Goal: Task Accomplishment & Management: Manage account settings

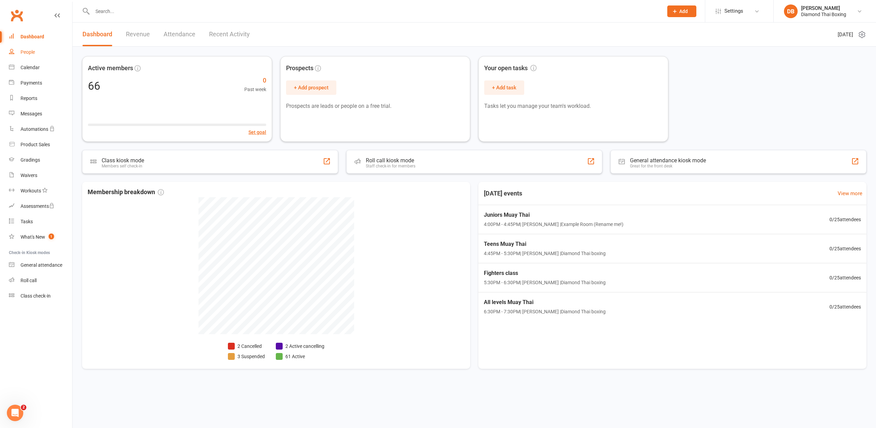
click at [34, 50] on div "People" at bounding box center [28, 51] width 14 height 5
select select "100"
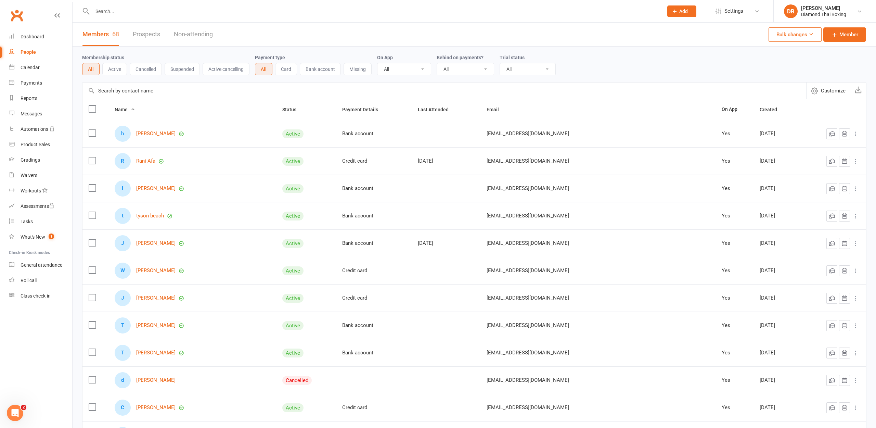
click at [113, 15] on input "text" at bounding box center [374, 11] width 568 height 10
type input "[PERSON_NAME]"
click at [29, 53] on div "People" at bounding box center [28, 51] width 15 height 5
click at [101, 36] on link "Members 68" at bounding box center [100, 35] width 37 height 24
click at [97, 70] on button "All" at bounding box center [90, 69] width 17 height 12
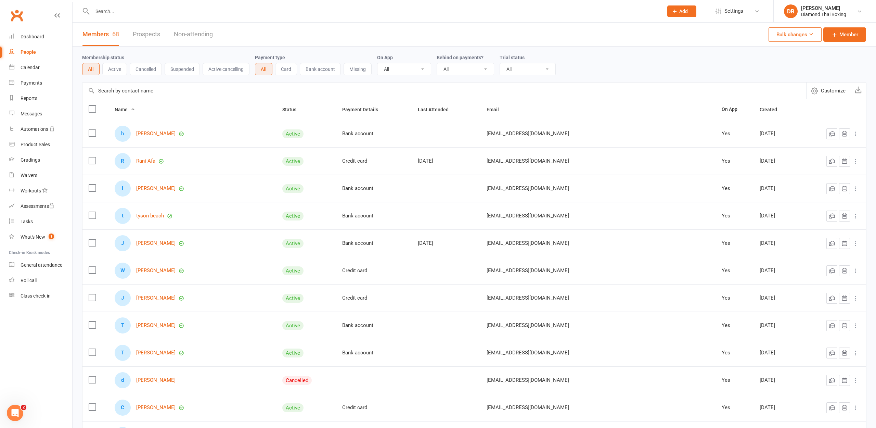
click at [120, 13] on input "text" at bounding box center [374, 11] width 568 height 10
type input "m"
type input "[PERSON_NAME]"
click at [40, 33] on link "Dashboard" at bounding box center [40, 36] width 63 height 15
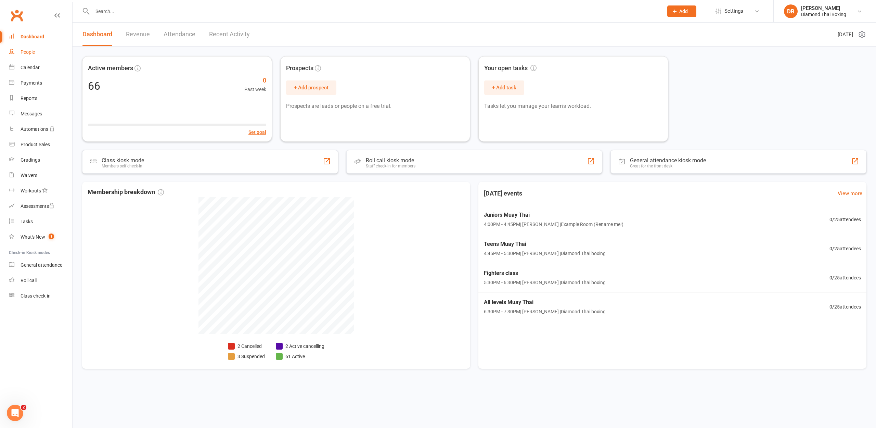
click at [31, 51] on div "People" at bounding box center [28, 51] width 14 height 5
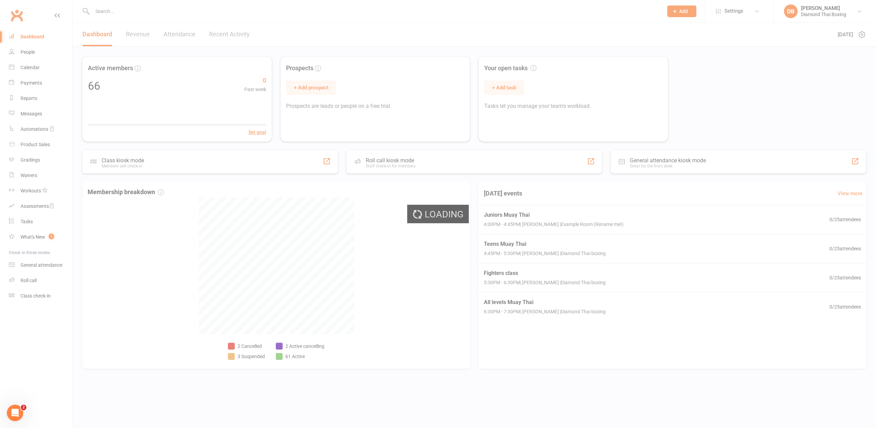
select select "100"
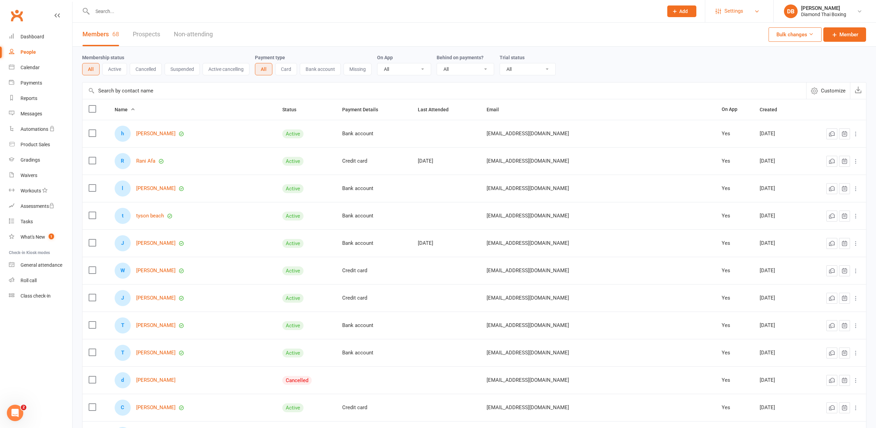
click at [752, 9] on link "Settings" at bounding box center [739, 10] width 48 height 15
click at [751, 33] on link "Membership Plans" at bounding box center [739, 31] width 68 height 16
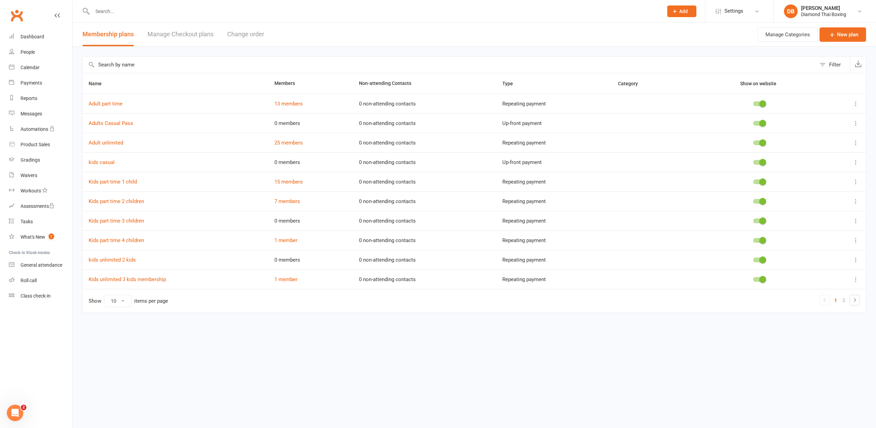
click at [189, 32] on link "Manage Checkout plans" at bounding box center [180, 35] width 66 height 24
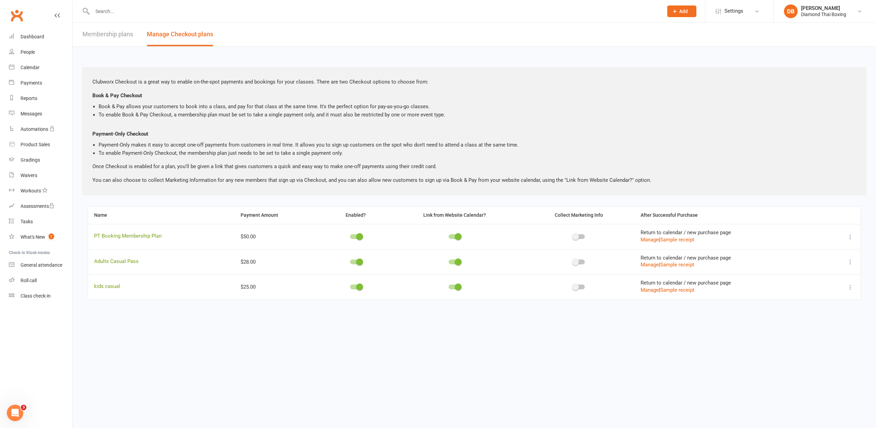
click at [126, 35] on link "Membership plans" at bounding box center [107, 35] width 51 height 24
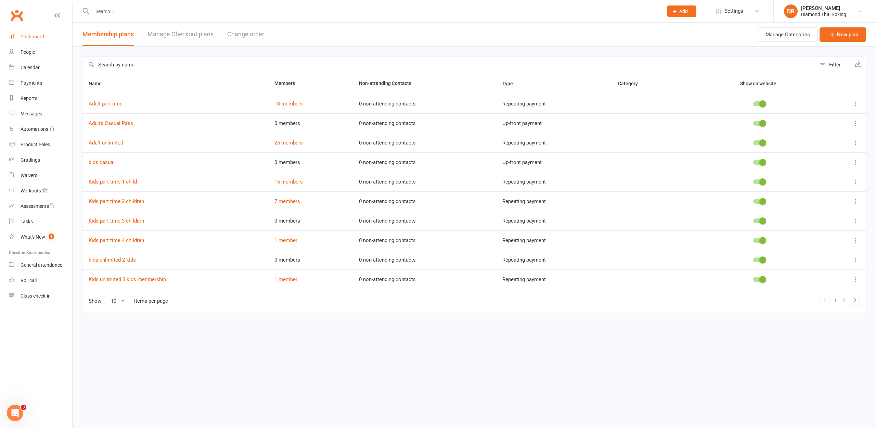
click at [29, 37] on div "Dashboard" at bounding box center [33, 36] width 24 height 5
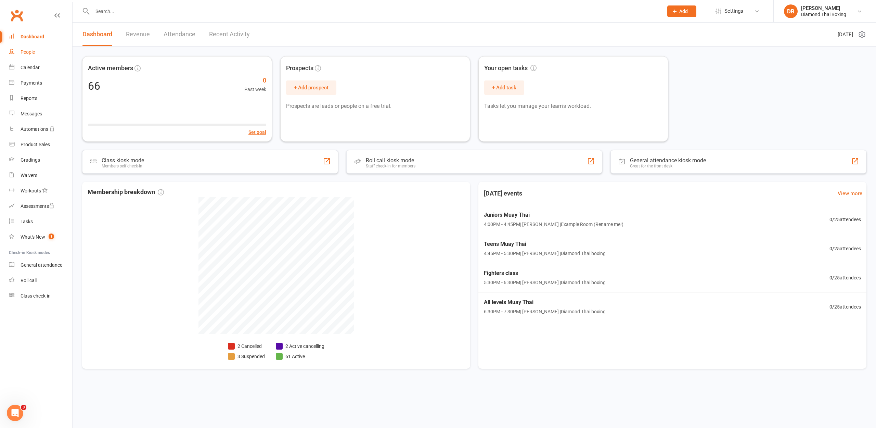
click at [24, 50] on div "People" at bounding box center [28, 51] width 14 height 5
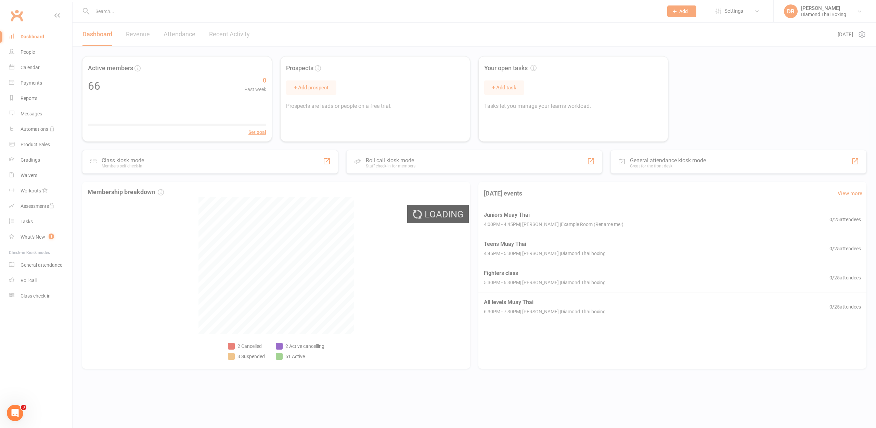
select select "100"
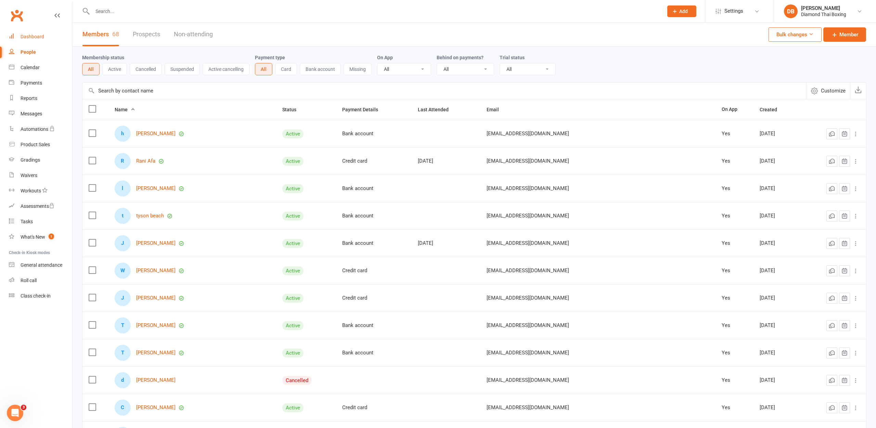
click at [32, 37] on div "Dashboard" at bounding box center [33, 36] width 24 height 5
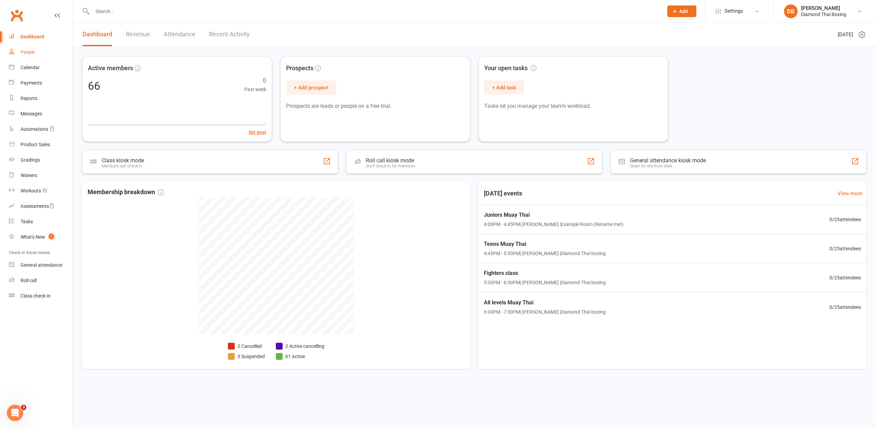
click at [31, 54] on div "People" at bounding box center [28, 51] width 14 height 5
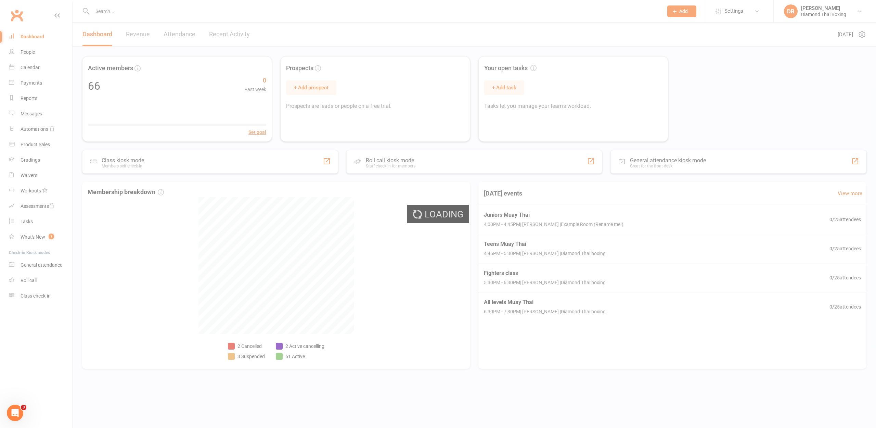
select select "100"
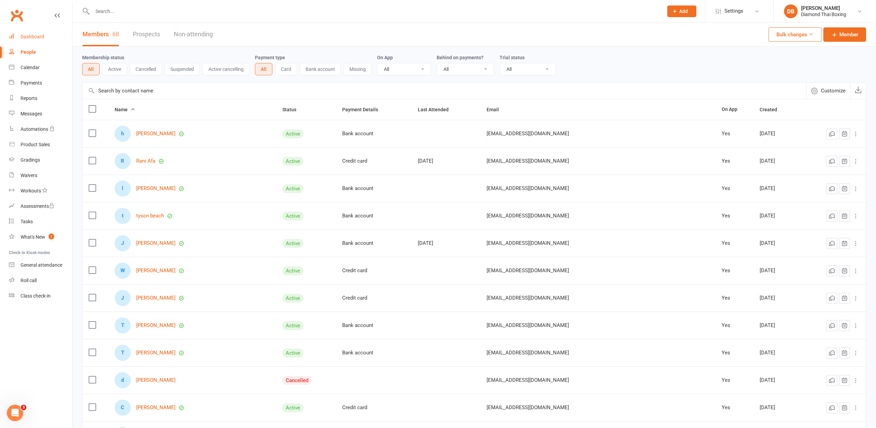
click at [42, 35] on div "Dashboard" at bounding box center [33, 36] width 24 height 5
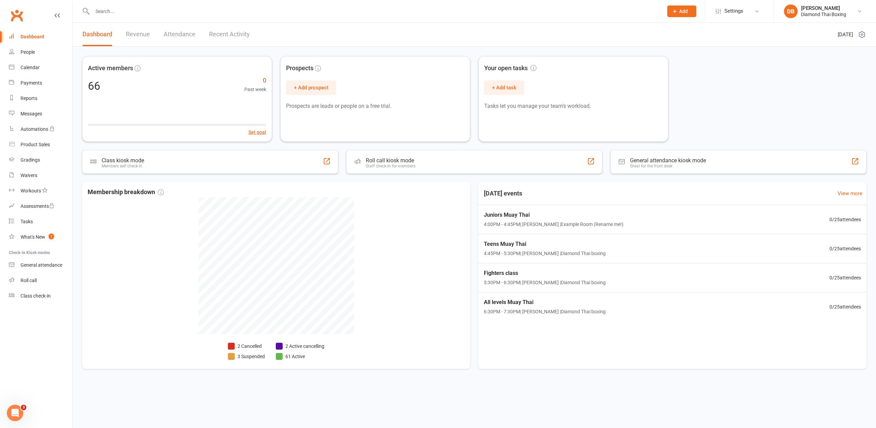
click at [134, 32] on link "Revenue" at bounding box center [138, 35] width 24 height 24
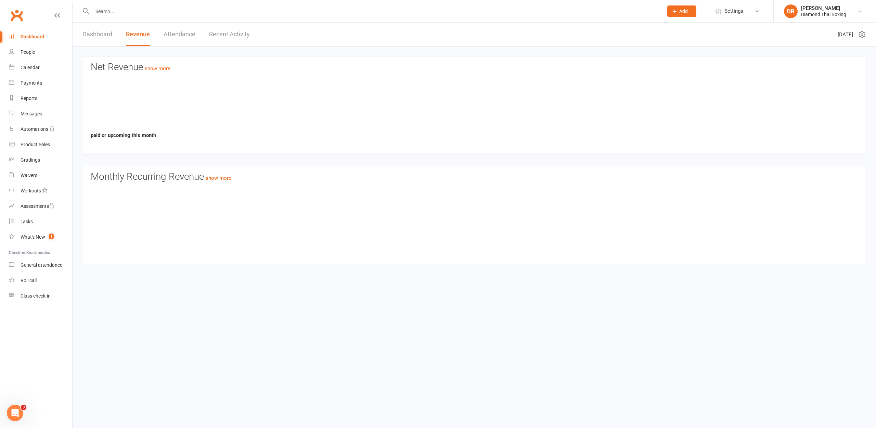
click at [173, 33] on link "Attendance" at bounding box center [179, 35] width 32 height 24
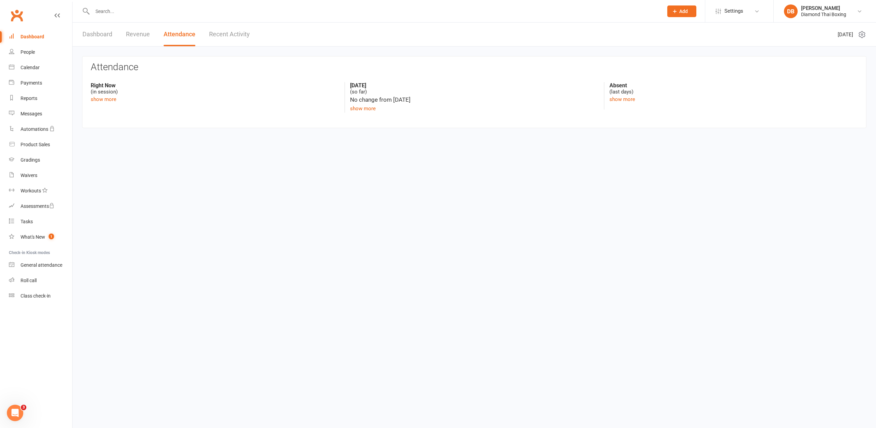
click at [134, 36] on link "Revenue" at bounding box center [138, 35] width 24 height 24
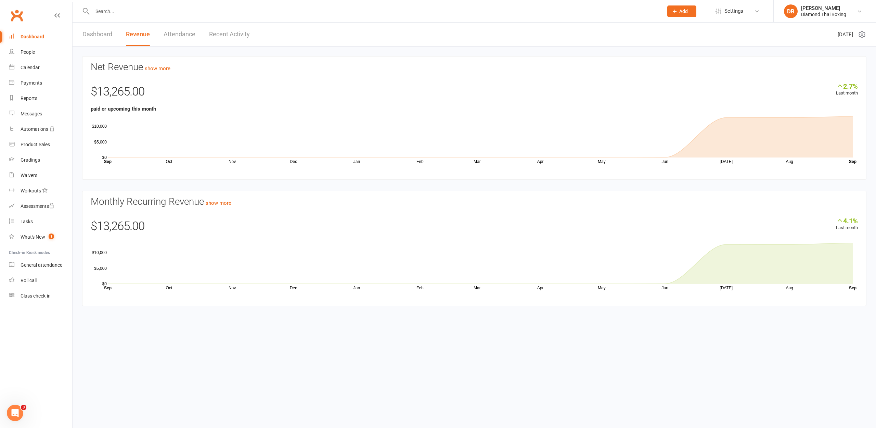
click at [107, 37] on link "Dashboard" at bounding box center [97, 35] width 30 height 24
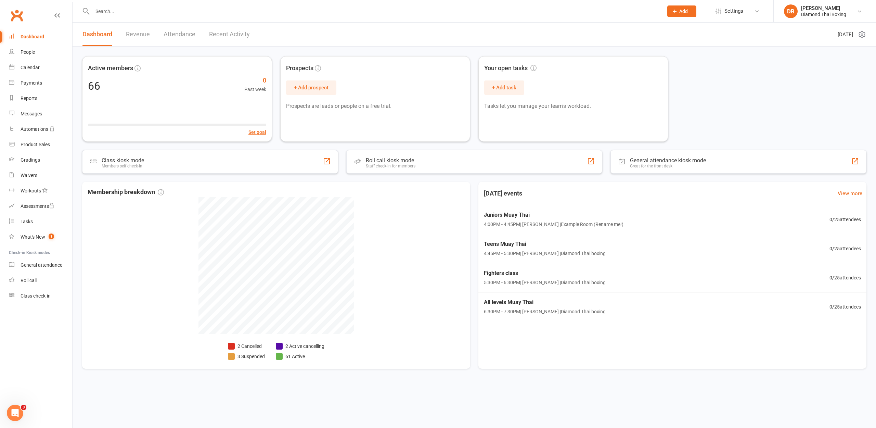
click at [28, 37] on div "Dashboard" at bounding box center [33, 36] width 24 height 5
click at [26, 35] on div "Dashboard" at bounding box center [33, 36] width 24 height 5
click at [24, 56] on link "People" at bounding box center [40, 51] width 63 height 15
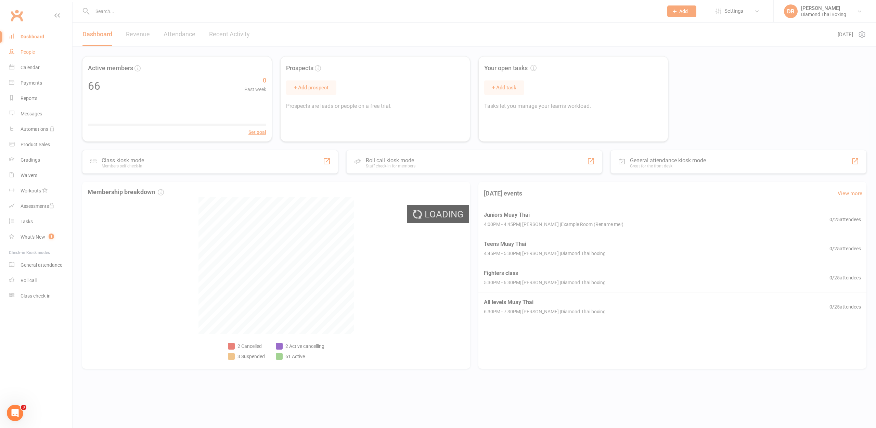
select select "100"
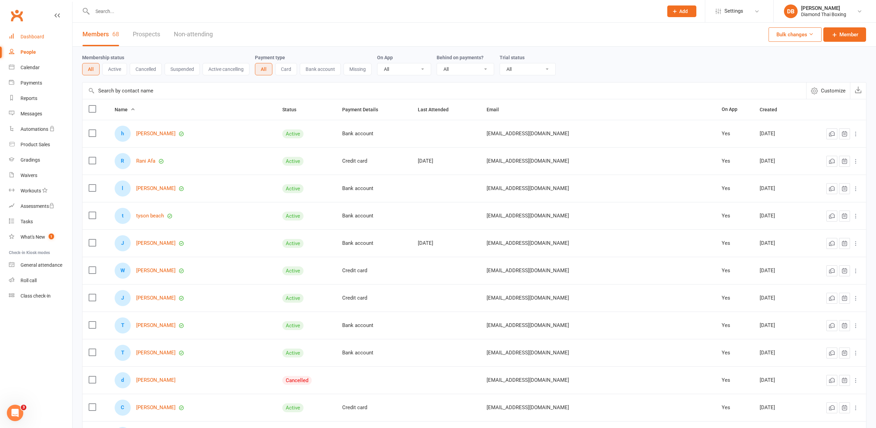
click at [47, 36] on link "Dashboard" at bounding box center [40, 36] width 63 height 15
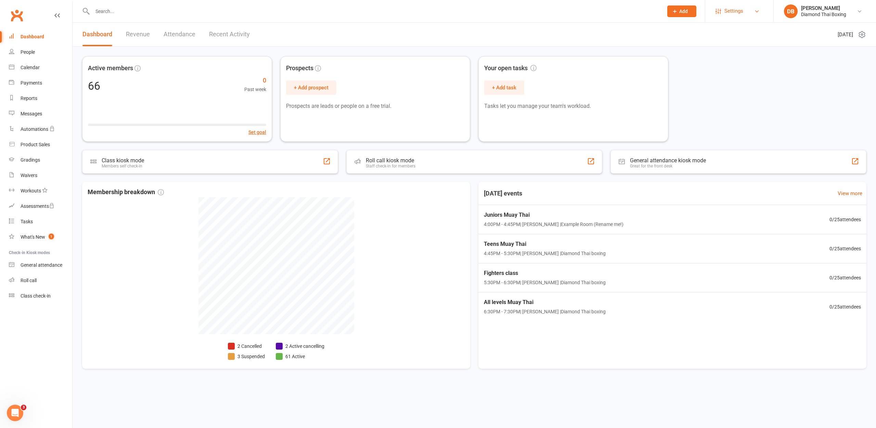
click at [743, 14] on span "Settings" at bounding box center [733, 10] width 19 height 15
click at [747, 29] on link "Membership Plans" at bounding box center [739, 31] width 68 height 16
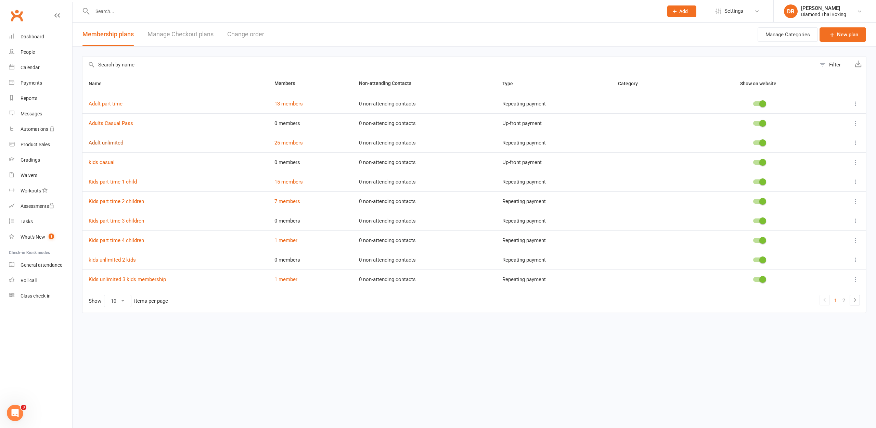
click at [107, 144] on link "Adult unlimited" at bounding box center [106, 143] width 35 height 6
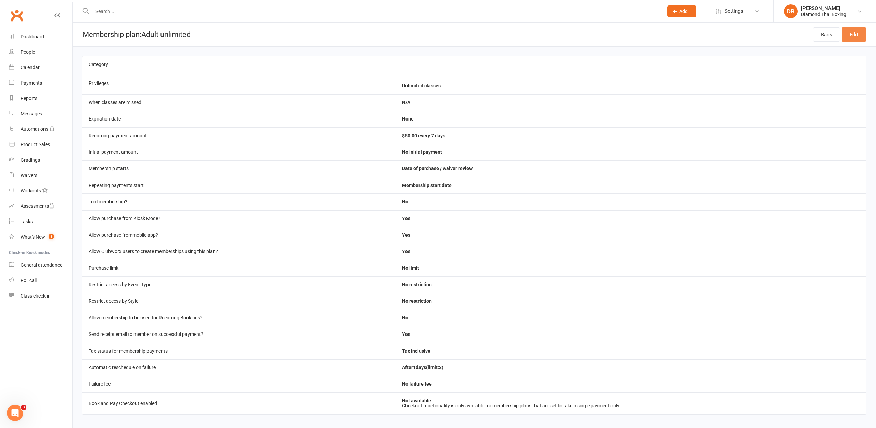
click at [855, 34] on link "Edit" at bounding box center [853, 34] width 24 height 14
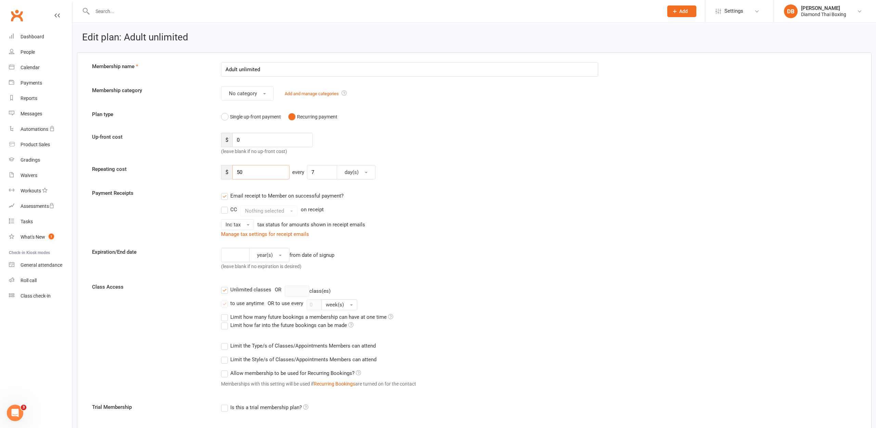
click at [250, 170] on input "50" at bounding box center [260, 172] width 57 height 14
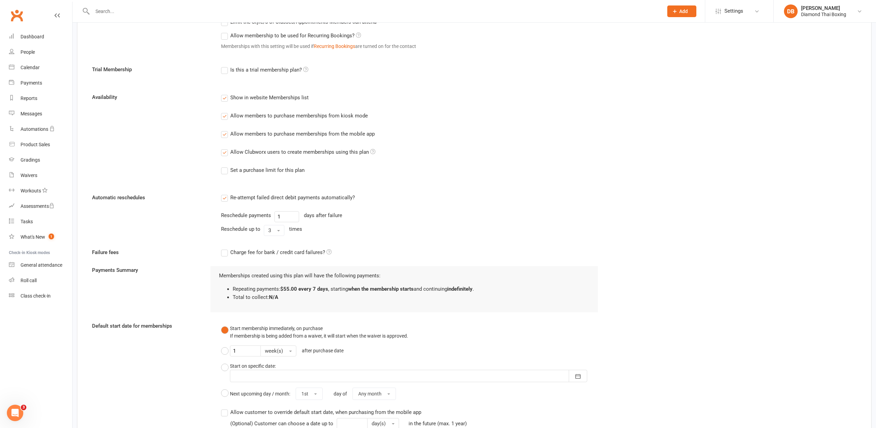
scroll to position [338, 0]
type input "55"
click at [280, 227] on button "3" at bounding box center [274, 229] width 21 height 11
click at [166, 167] on div "Availability Show in website Memberships list Allow members to purchase members…" at bounding box center [474, 137] width 774 height 91
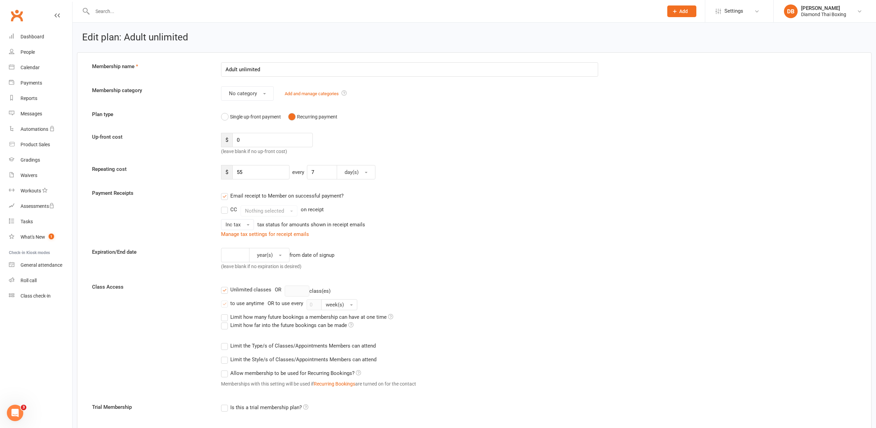
scroll to position [0, 0]
click at [254, 94] on span "No category" at bounding box center [243, 93] width 28 height 6
click at [243, 122] on span "General" at bounding box center [235, 123] width 17 height 6
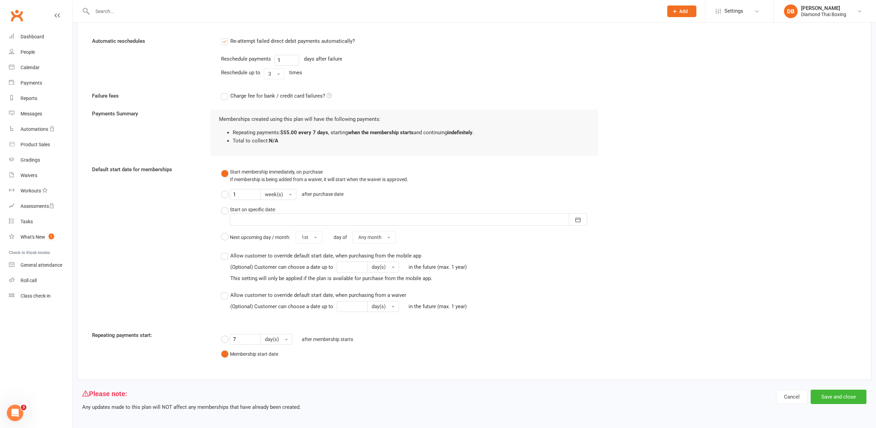
scroll to position [493, 0]
click at [848, 390] on button "Save and close" at bounding box center [838, 397] width 56 height 14
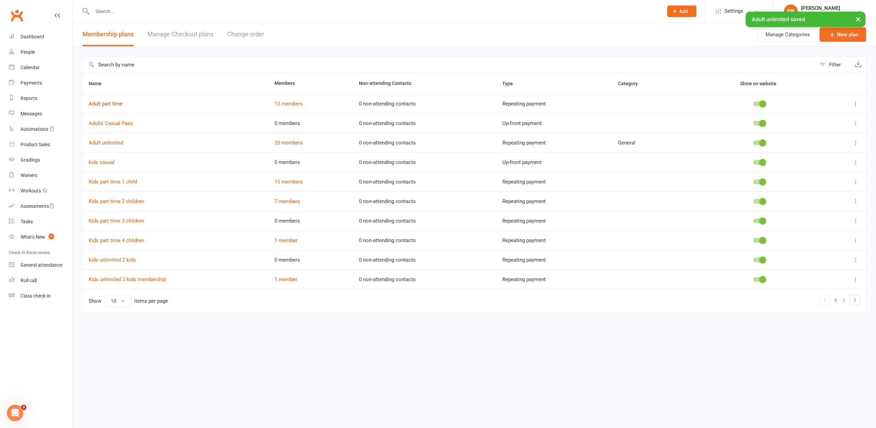
click at [101, 103] on link "Adult part time" at bounding box center [106, 104] width 34 height 6
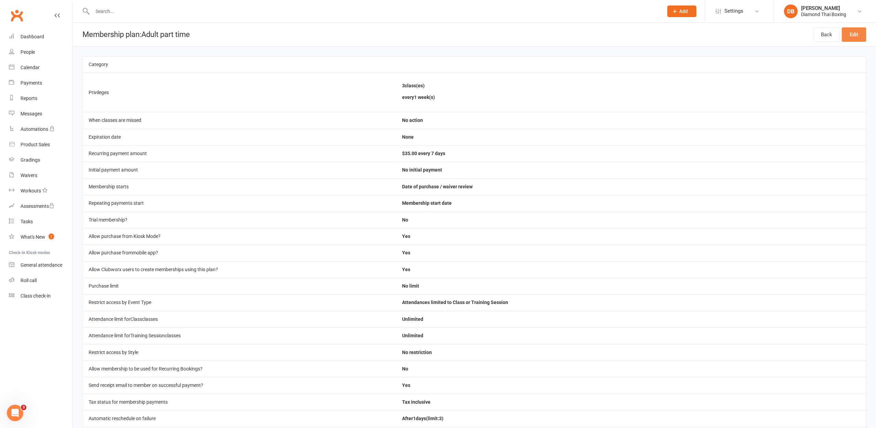
click at [856, 35] on link "Edit" at bounding box center [853, 34] width 24 height 14
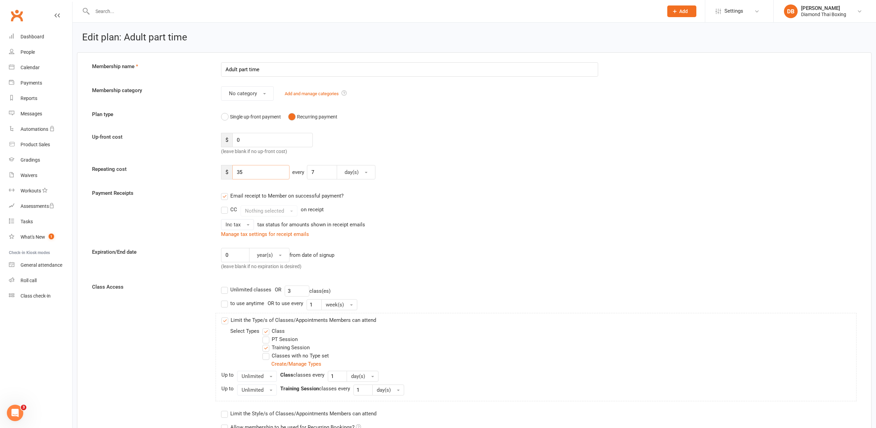
click at [265, 176] on input "35" at bounding box center [260, 172] width 57 height 14
type input "3"
type input "50"
click at [269, 356] on label "Classes with no Type set" at bounding box center [295, 355] width 66 height 8
click at [267, 351] on input "Classes with no Type set" at bounding box center [264, 351] width 4 height 0
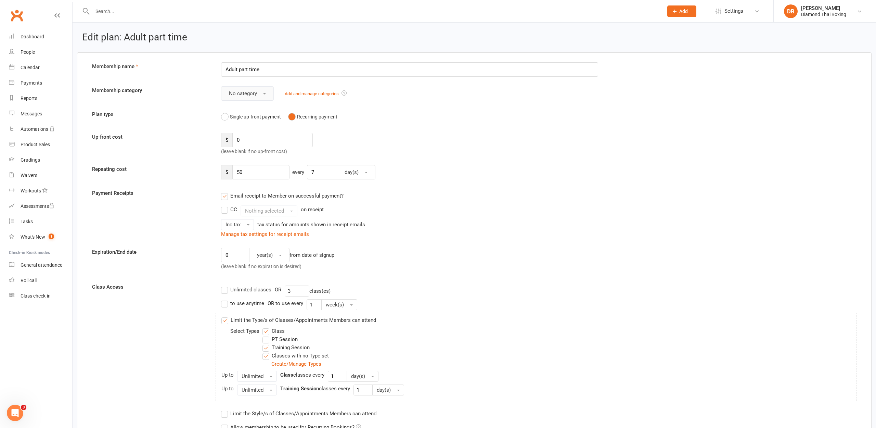
click at [266, 93] on button "No category" at bounding box center [247, 93] width 53 height 14
click at [234, 122] on span "General" at bounding box center [235, 123] width 17 height 6
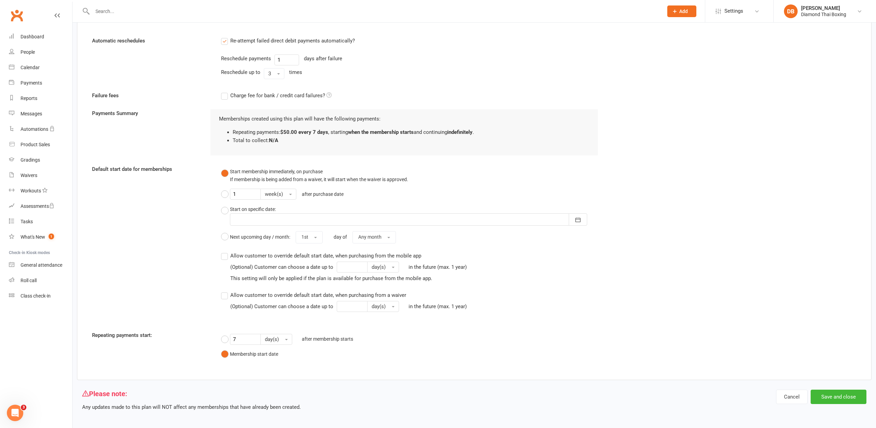
scroll to position [552, 0]
click at [832, 390] on button "Save and close" at bounding box center [838, 397] width 56 height 14
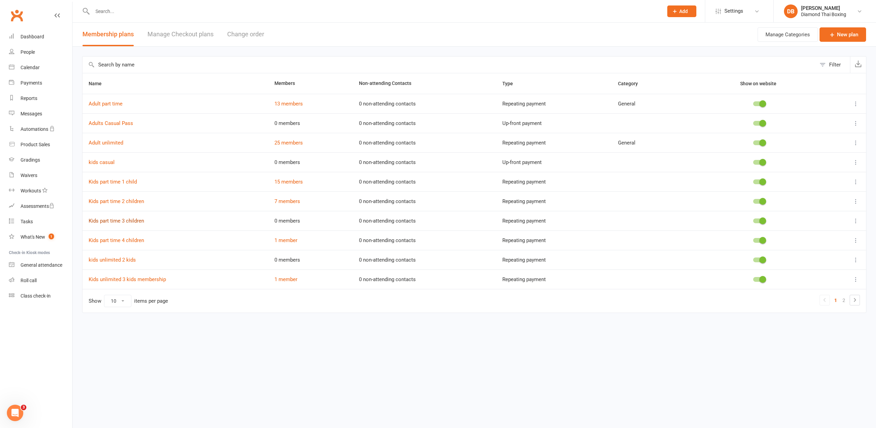
click at [130, 221] on link "Kids part time 3 children" at bounding box center [116, 221] width 55 height 6
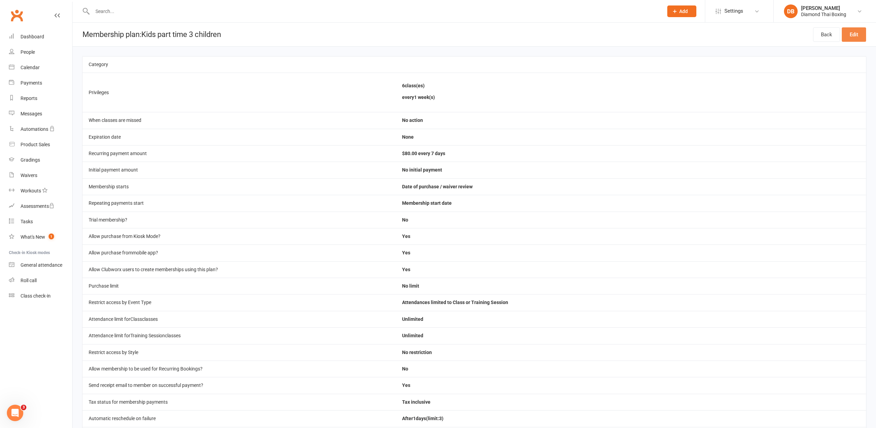
click at [851, 35] on link "Edit" at bounding box center [853, 34] width 24 height 14
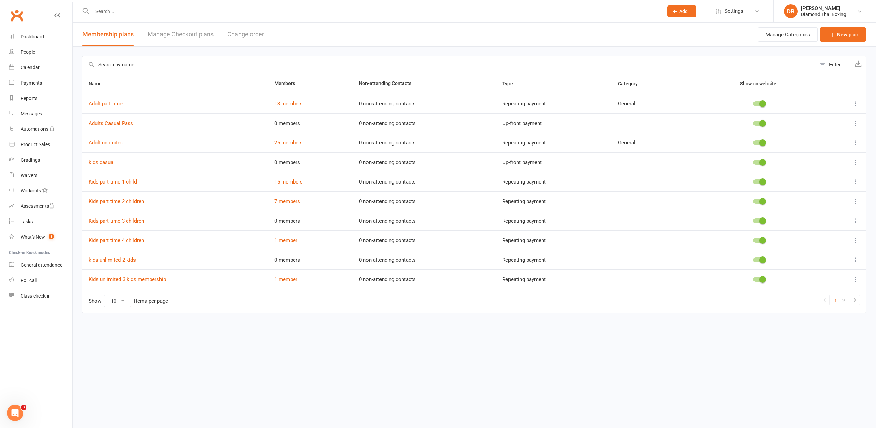
click at [855, 262] on icon at bounding box center [855, 259] width 7 height 7
click at [823, 305] on link "Delete" at bounding box center [825, 300] width 68 height 14
click at [856, 222] on icon at bounding box center [855, 220] width 7 height 7
drag, startPoint x: 832, startPoint y: 259, endPoint x: 502, endPoint y: 213, distance: 333.9
click at [832, 259] on link "Delete" at bounding box center [825, 261] width 68 height 14
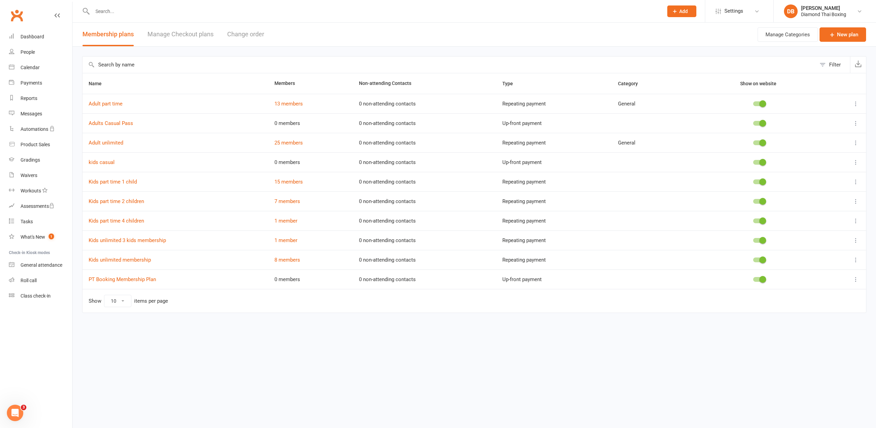
scroll to position [0, 0]
click at [128, 260] on link "Kids unlimited membership" at bounding box center [120, 260] width 62 height 6
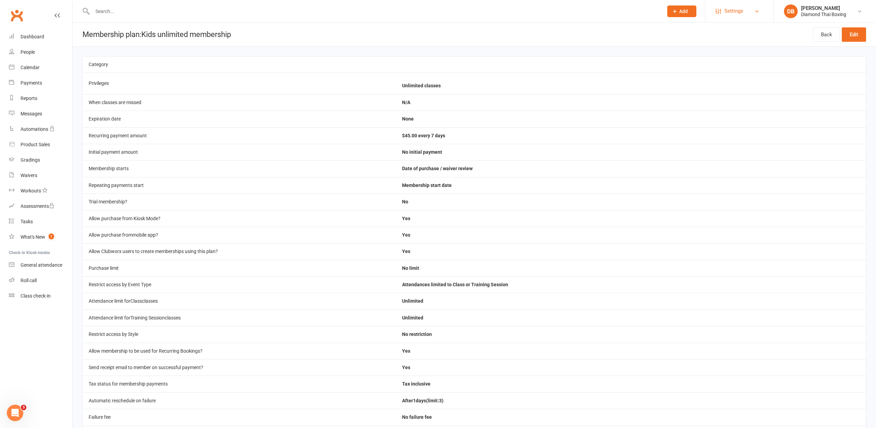
click at [762, 10] on link "Settings" at bounding box center [739, 10] width 48 height 15
click at [736, 31] on link "Membership Plans" at bounding box center [739, 31] width 68 height 16
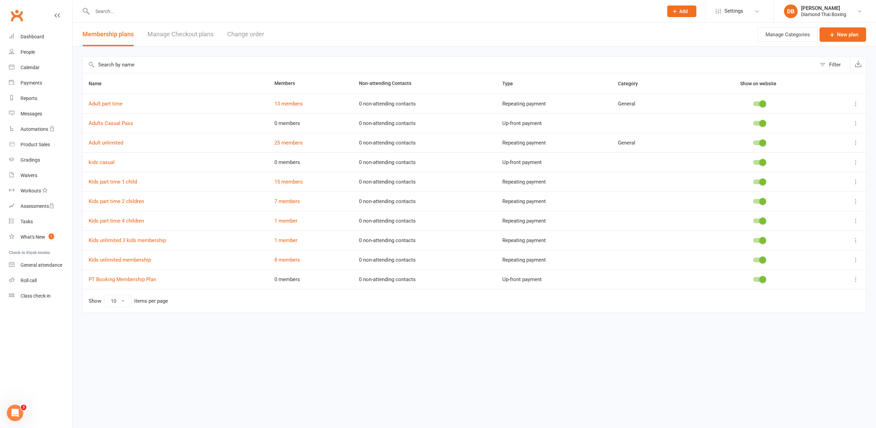
click at [856, 162] on icon at bounding box center [855, 162] width 7 height 7
click at [832, 205] on link "Delete" at bounding box center [825, 203] width 68 height 14
click at [106, 105] on link "Adult part time" at bounding box center [106, 104] width 34 height 6
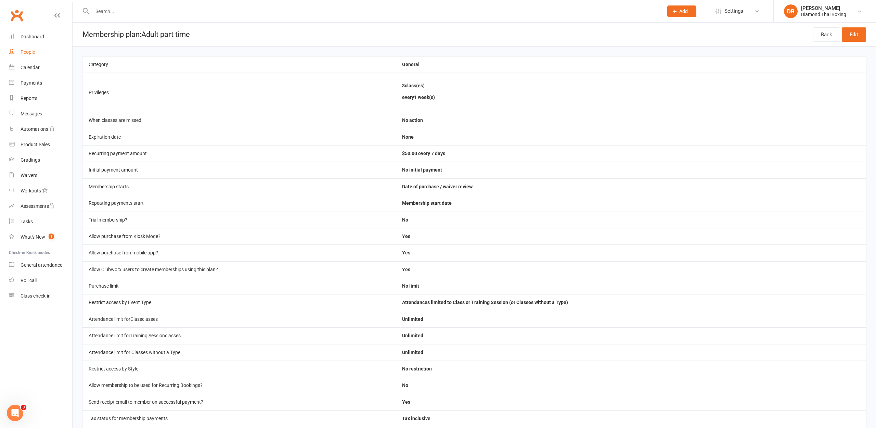
click at [27, 53] on div "People" at bounding box center [28, 51] width 14 height 5
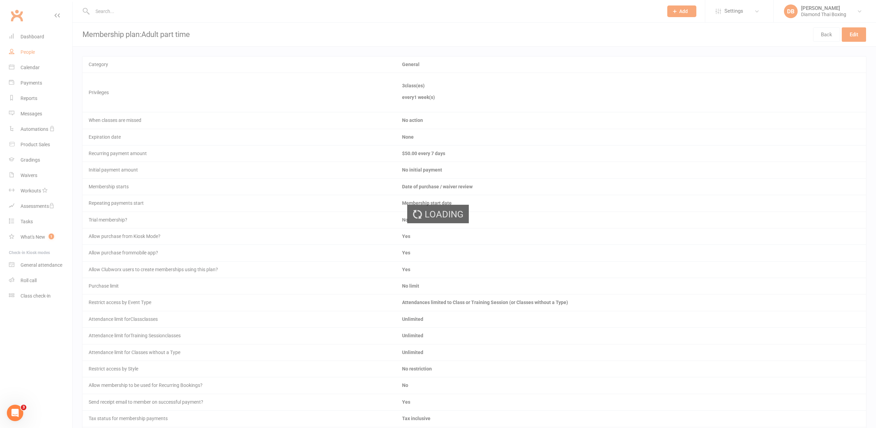
select select "100"
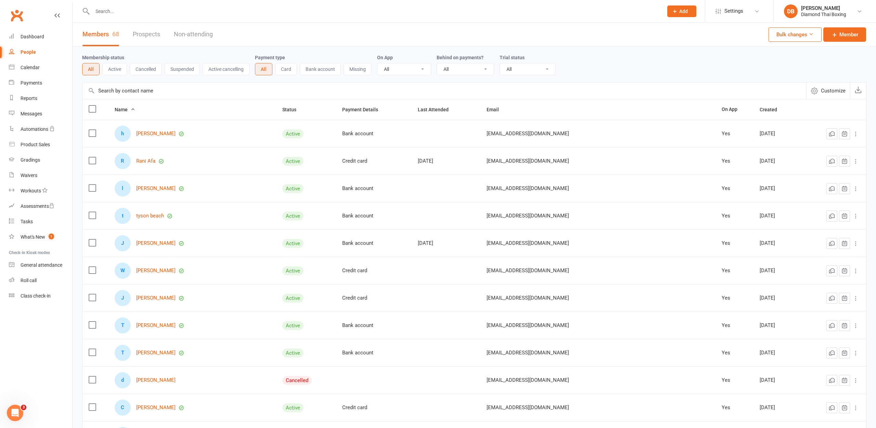
click at [124, 7] on input "text" at bounding box center [374, 11] width 568 height 10
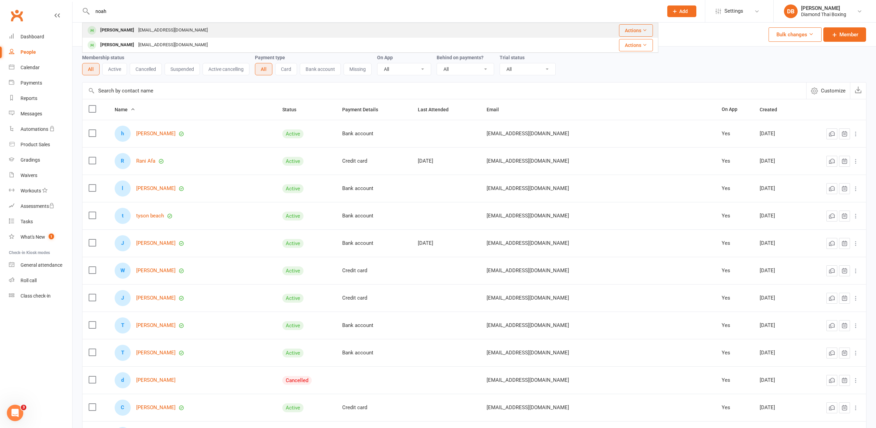
type input "noah"
click at [140, 31] on div "[EMAIL_ADDRESS][DOMAIN_NAME]" at bounding box center [173, 30] width 74 height 10
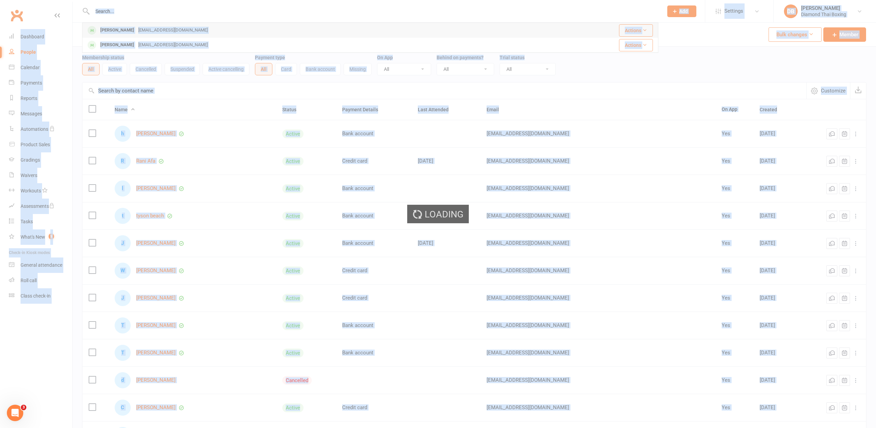
click at [140, 31] on div "Loading" at bounding box center [438, 214] width 876 height 428
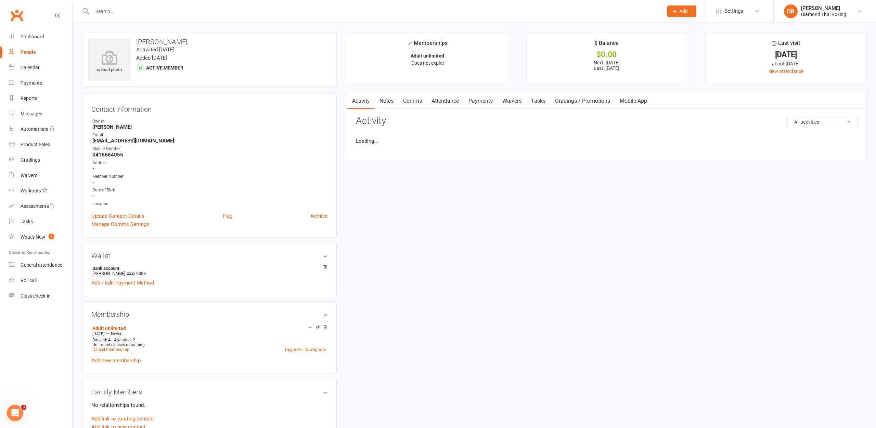
click at [109, 12] on input "text" at bounding box center [374, 11] width 568 height 10
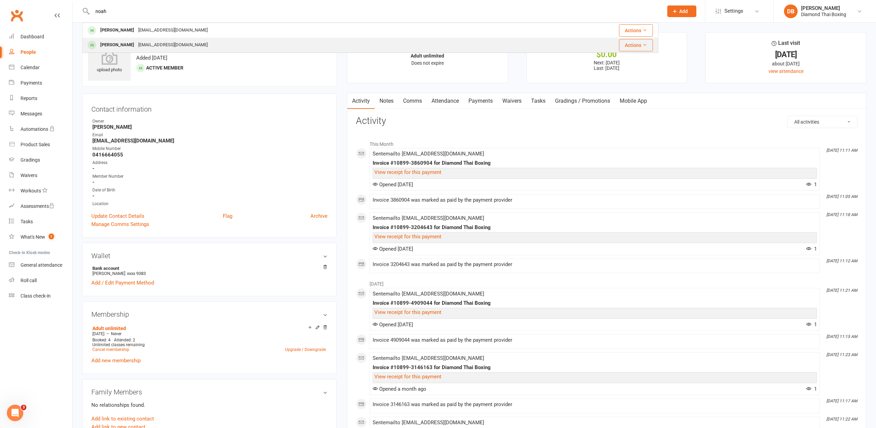
type input "noah"
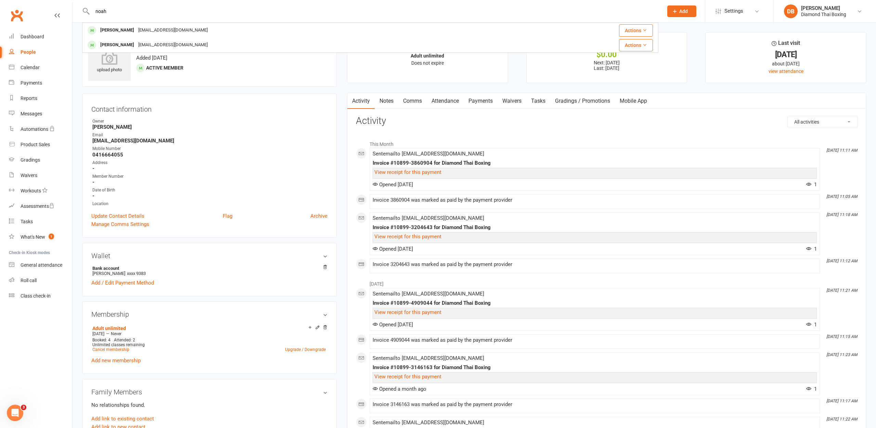
click at [130, 48] on div "[PERSON_NAME]" at bounding box center [117, 45] width 38 height 10
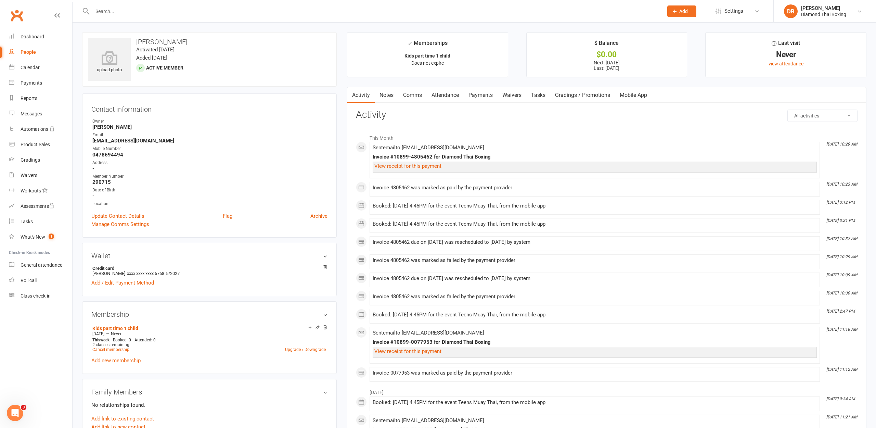
click at [475, 95] on link "Payments" at bounding box center [480, 95] width 34 height 16
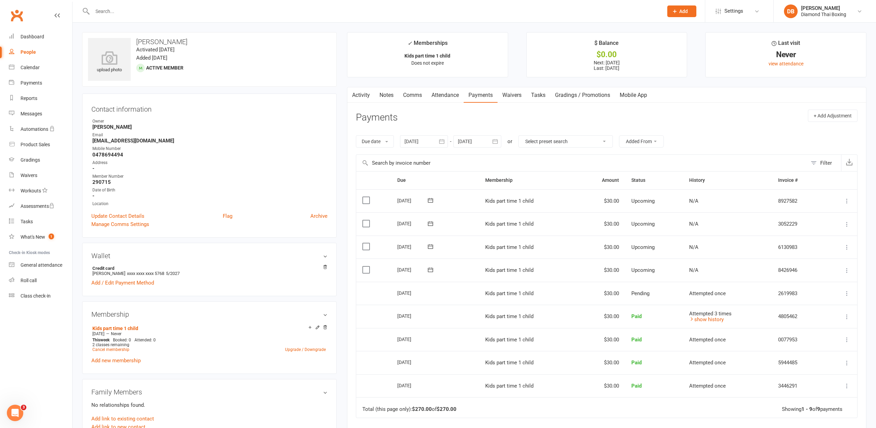
click at [485, 97] on link "Payments" at bounding box center [480, 95] width 34 height 16
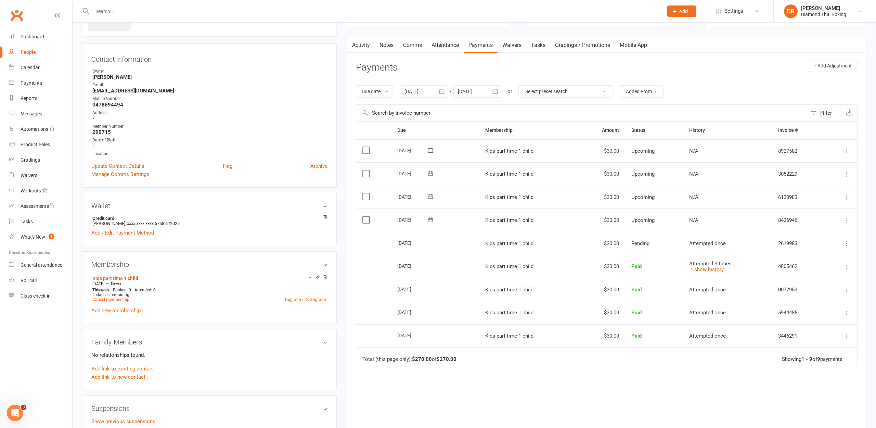
scroll to position [55, 0]
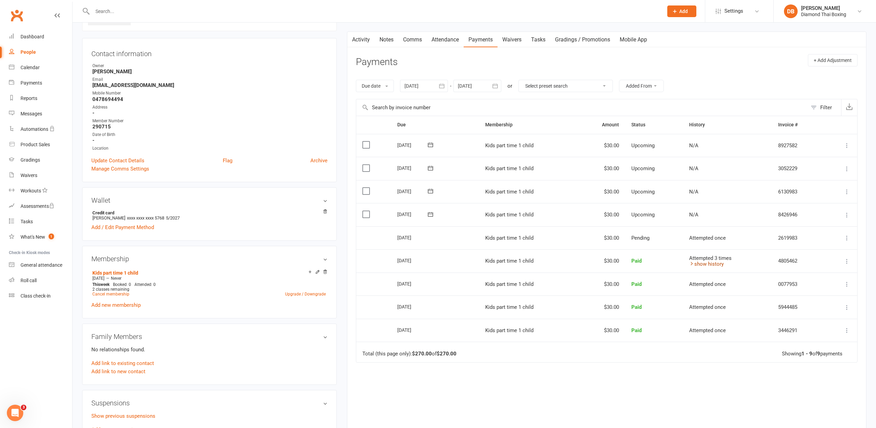
click at [715, 261] on link "show history" at bounding box center [706, 264] width 35 height 6
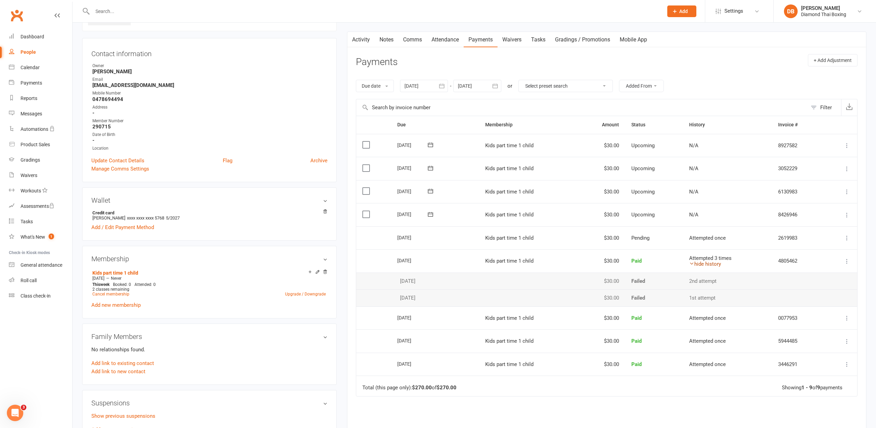
click at [715, 261] on link "hide history" at bounding box center [705, 264] width 32 height 6
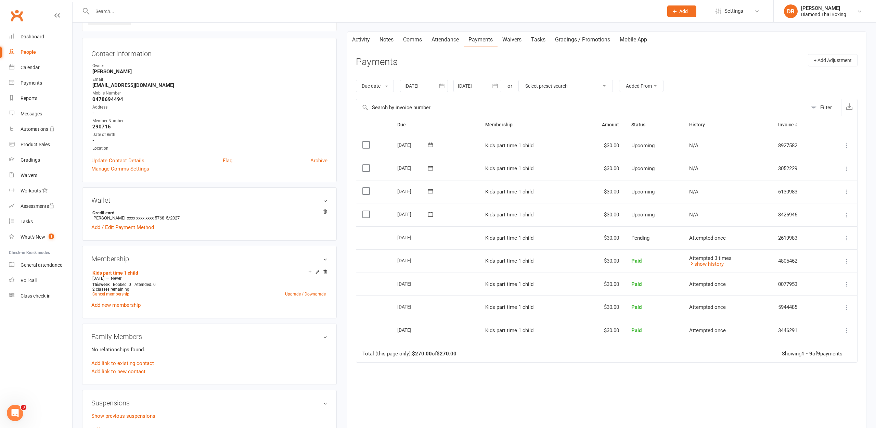
click at [31, 50] on div "People" at bounding box center [28, 51] width 15 height 5
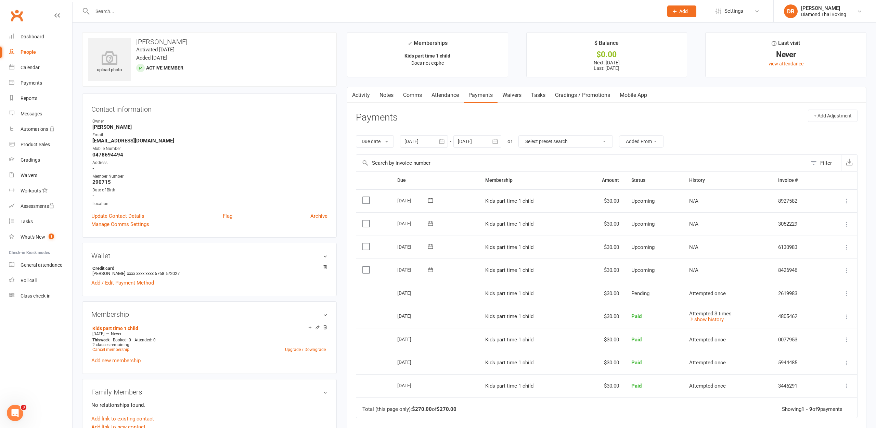
select select "100"
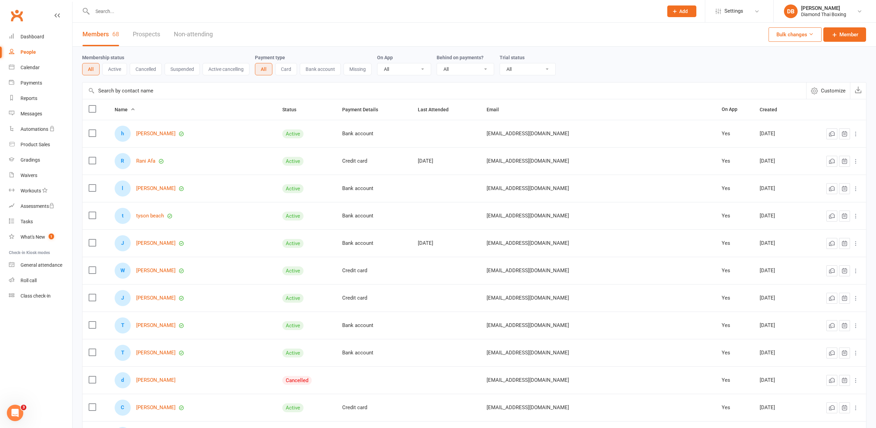
click at [131, 6] on input "text" at bounding box center [374, 11] width 568 height 10
type input "racha"
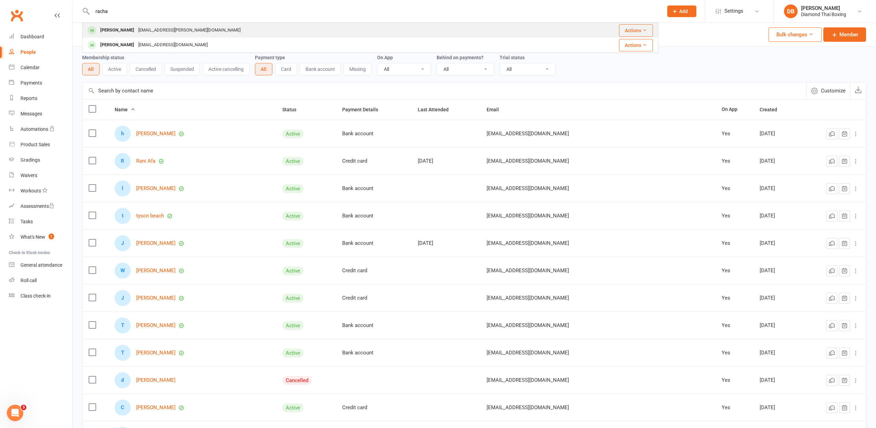
drag, startPoint x: 131, startPoint y: 6, endPoint x: 123, endPoint y: 28, distance: 23.7
click at [123, 28] on div "[PERSON_NAME]" at bounding box center [117, 30] width 38 height 10
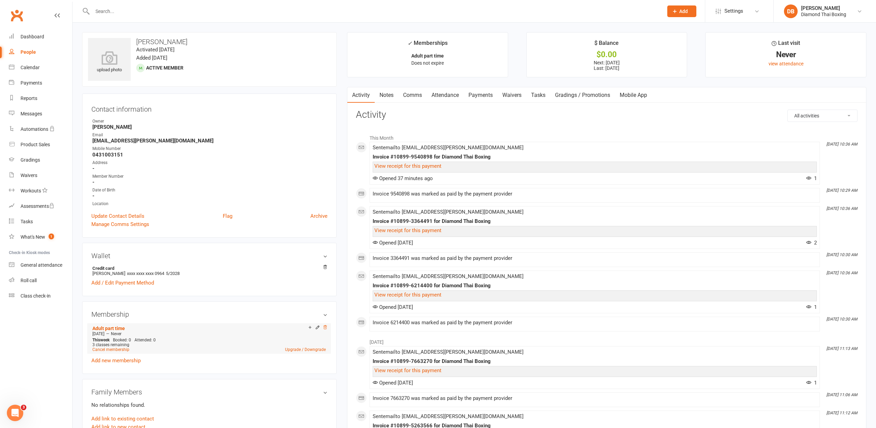
click at [325, 327] on icon at bounding box center [325, 327] width 5 height 5
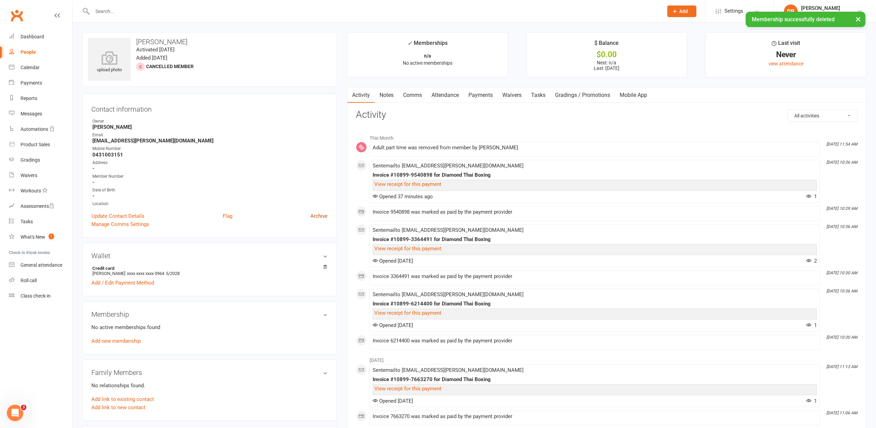
click at [322, 214] on link "Archive" at bounding box center [318, 216] width 17 height 8
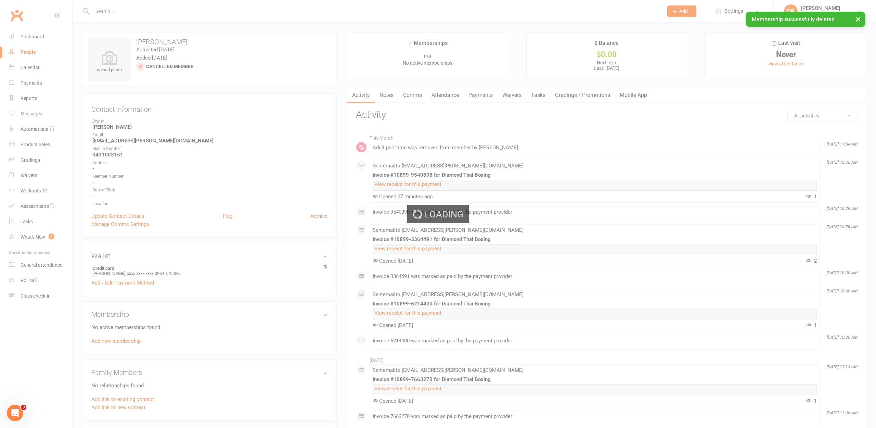
select select "100"
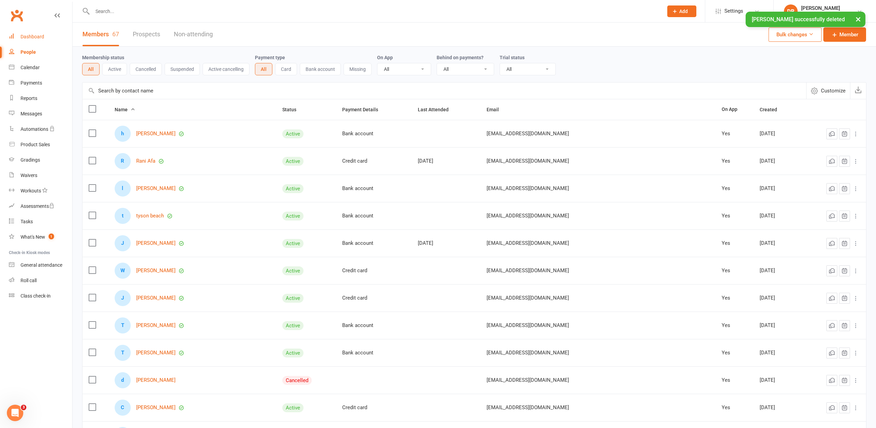
click at [24, 38] on div "Dashboard" at bounding box center [33, 36] width 24 height 5
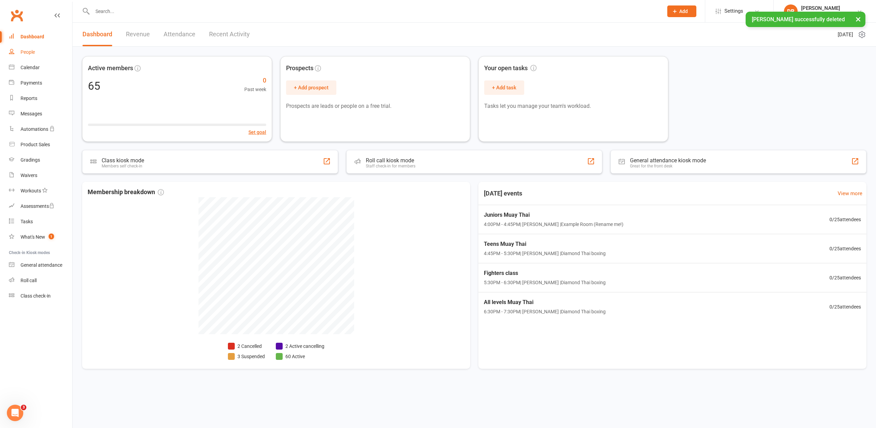
click at [24, 53] on div "People" at bounding box center [28, 51] width 14 height 5
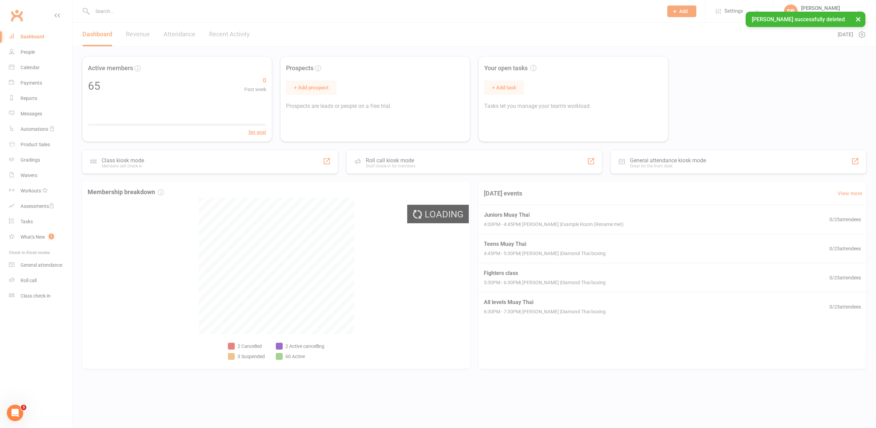
select select "100"
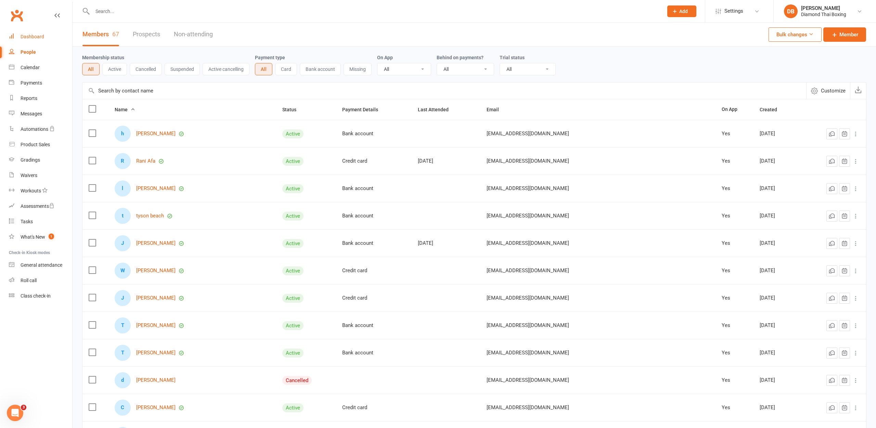
click at [26, 35] on div "Dashboard" at bounding box center [33, 36] width 24 height 5
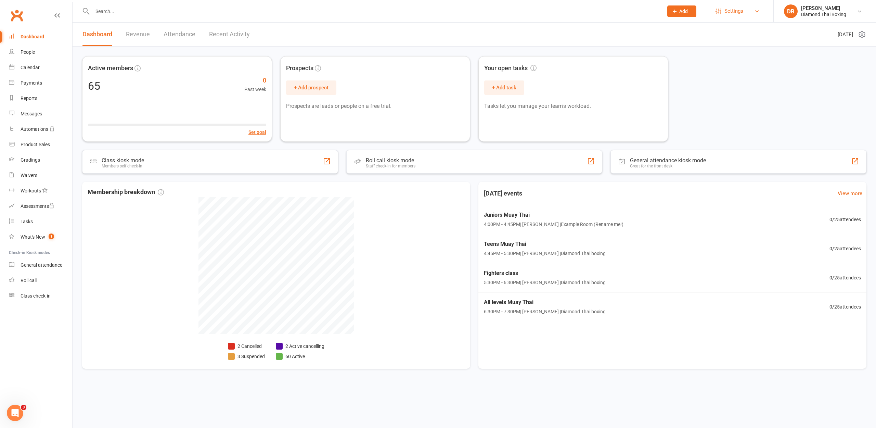
click at [741, 15] on span "Settings" at bounding box center [733, 10] width 19 height 15
click at [743, 35] on link "Membership Plans" at bounding box center [739, 31] width 68 height 16
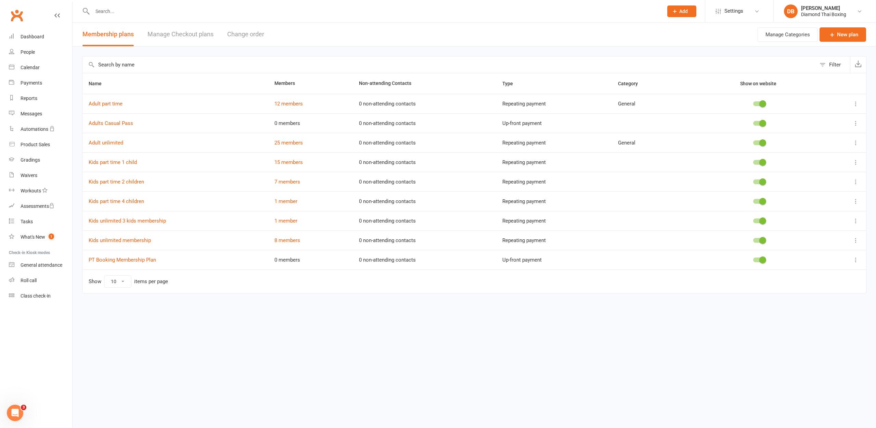
click at [854, 123] on icon at bounding box center [855, 123] width 7 height 7
click at [836, 164] on link "Delete" at bounding box center [825, 164] width 68 height 14
click at [103, 142] on link "Kids part time 1 child" at bounding box center [113, 143] width 48 height 6
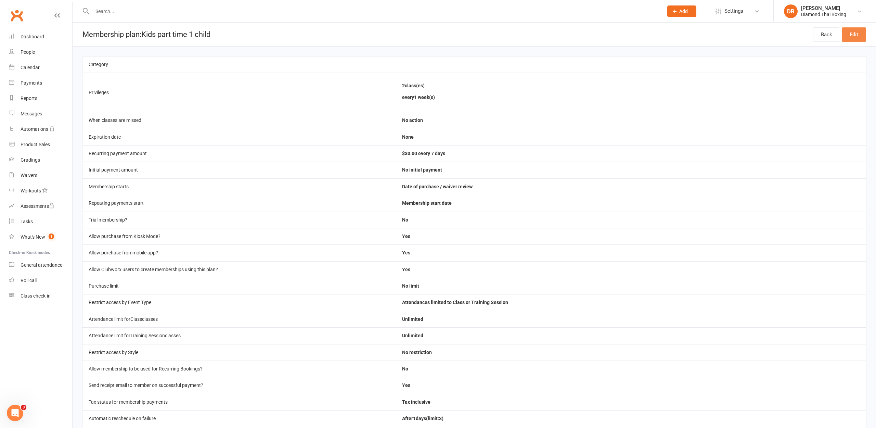
click at [859, 33] on link "Edit" at bounding box center [853, 34] width 24 height 14
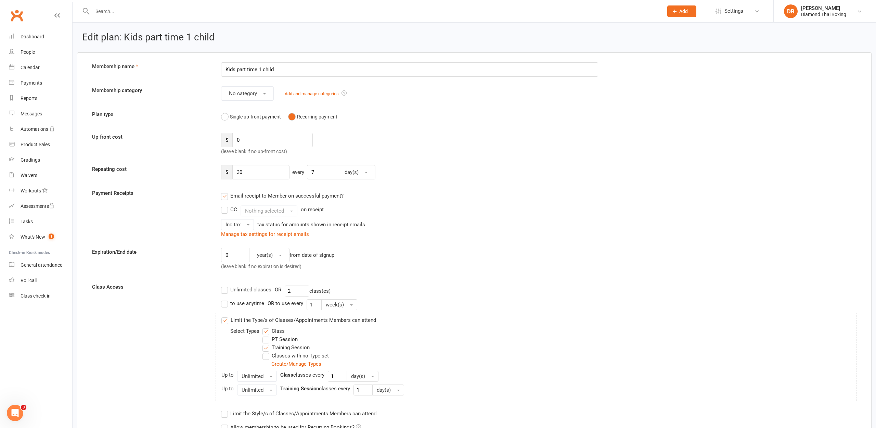
click at [246, 68] on input "Kids part time 1 child" at bounding box center [409, 69] width 377 height 14
drag, startPoint x: 289, startPoint y: 67, endPoint x: 205, endPoint y: 69, distance: 83.5
click at [205, 69] on div "Membership name Kids part time 1 child" at bounding box center [474, 68] width 774 height 14
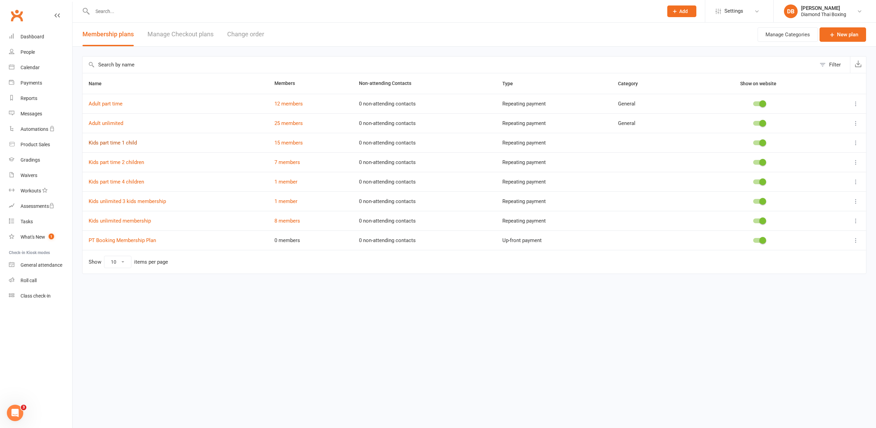
click at [104, 144] on link "Kids part time 1 child" at bounding box center [113, 143] width 48 height 6
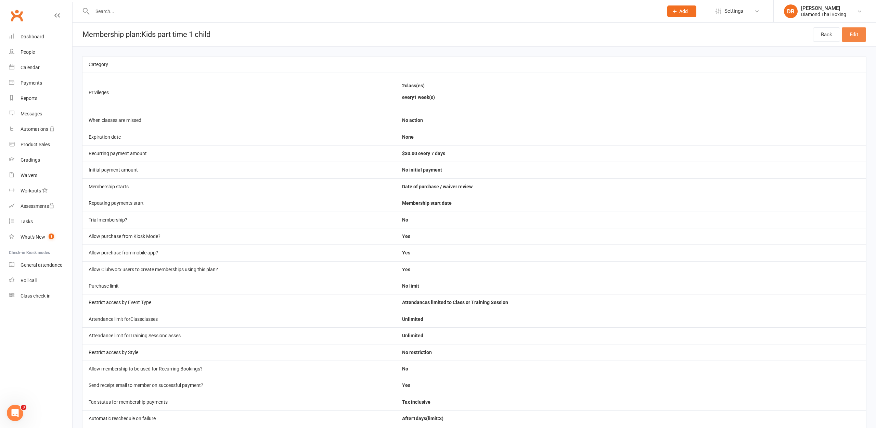
click at [859, 35] on link "Edit" at bounding box center [853, 34] width 24 height 14
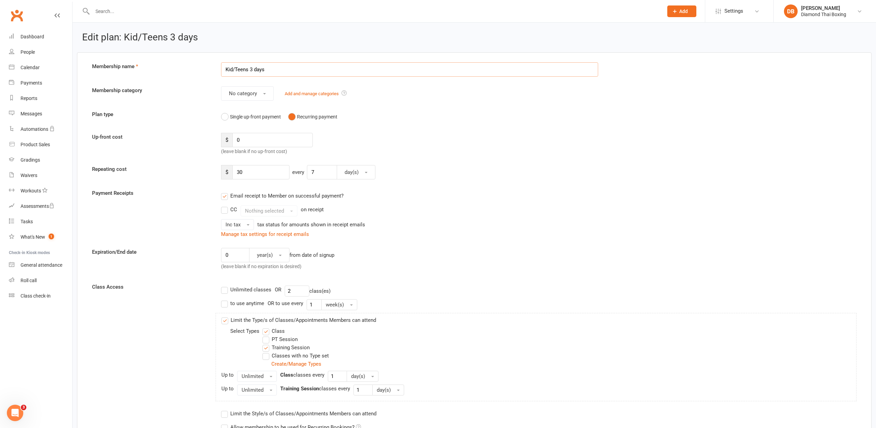
type input "Kid/Teens 3 days"
click at [263, 176] on input "30" at bounding box center [260, 172] width 57 height 14
type input "3"
type input "45"
click at [299, 288] on input "2" at bounding box center [297, 290] width 25 height 11
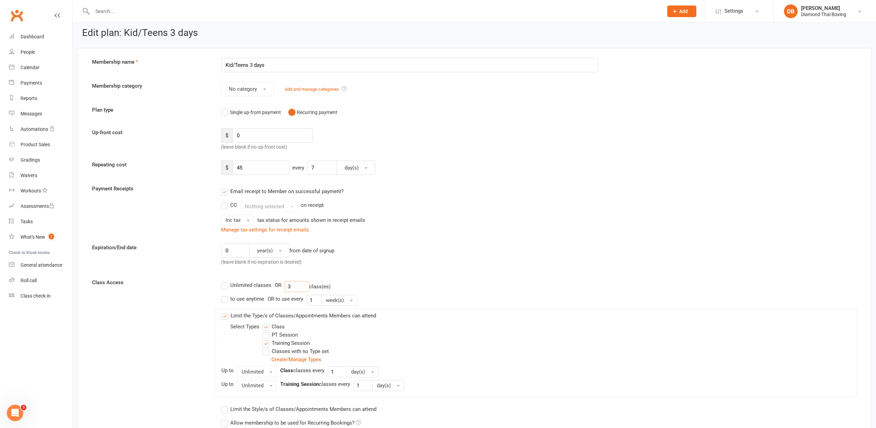
scroll to position [5, 0]
type input "3"
drag, startPoint x: 262, startPoint y: 86, endPoint x: 264, endPoint y: 94, distance: 9.2
click at [262, 87] on button "No category" at bounding box center [247, 88] width 53 height 14
click at [241, 117] on span "General" at bounding box center [235, 118] width 17 height 6
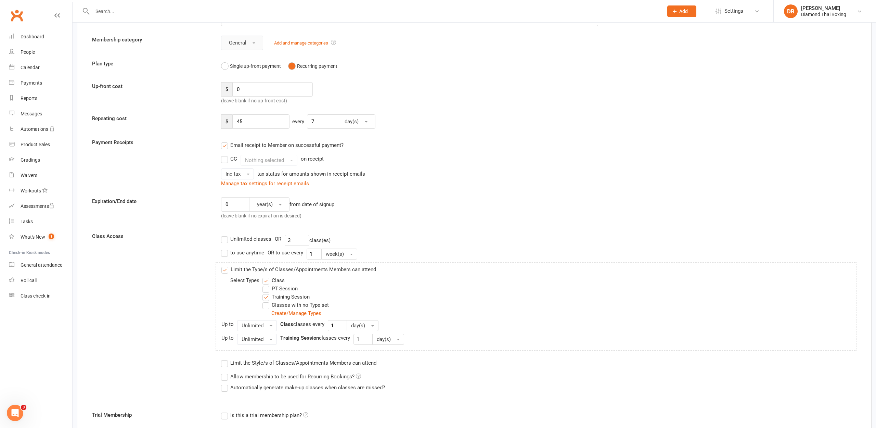
scroll to position [51, 0]
click at [267, 305] on label "Classes with no Type set" at bounding box center [295, 304] width 66 height 8
click at [267, 300] on input "Classes with no Type set" at bounding box center [264, 300] width 4 height 0
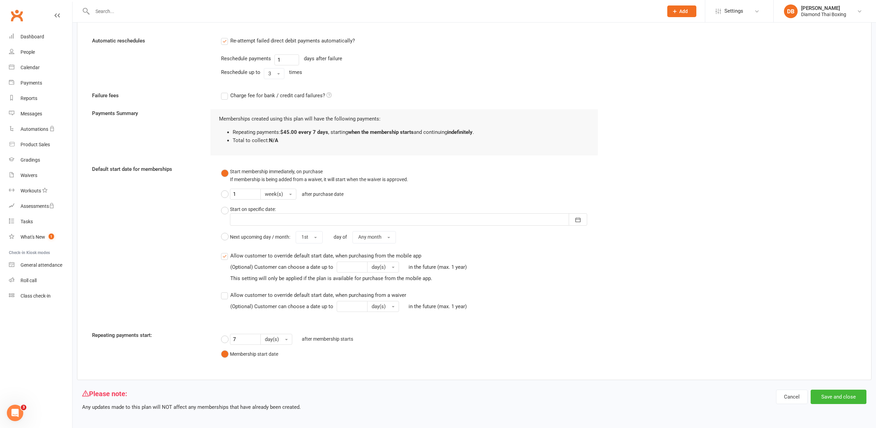
scroll to position [552, 0]
click at [833, 390] on button "Save and close" at bounding box center [838, 397] width 56 height 14
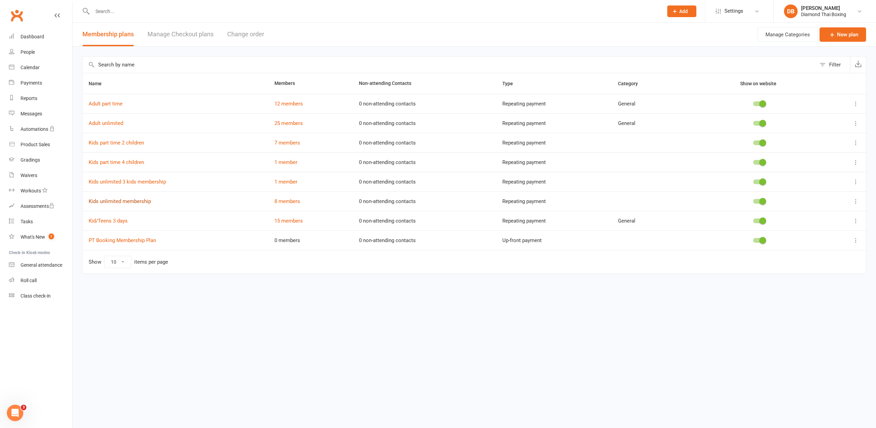
click at [131, 201] on link "Kids unlimited membership" at bounding box center [120, 201] width 62 height 6
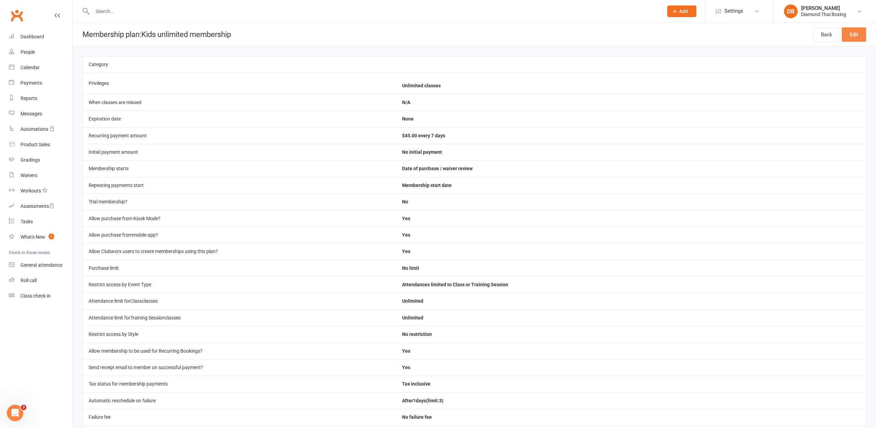
click at [862, 30] on link "Edit" at bounding box center [853, 34] width 24 height 14
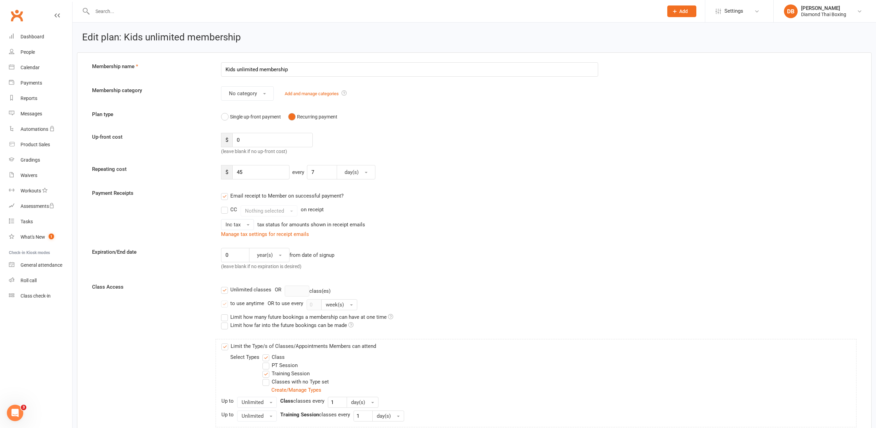
drag, startPoint x: 235, startPoint y: 68, endPoint x: 259, endPoint y: 81, distance: 27.7
click at [235, 68] on input "Kids unlimited membership" at bounding box center [409, 69] width 377 height 14
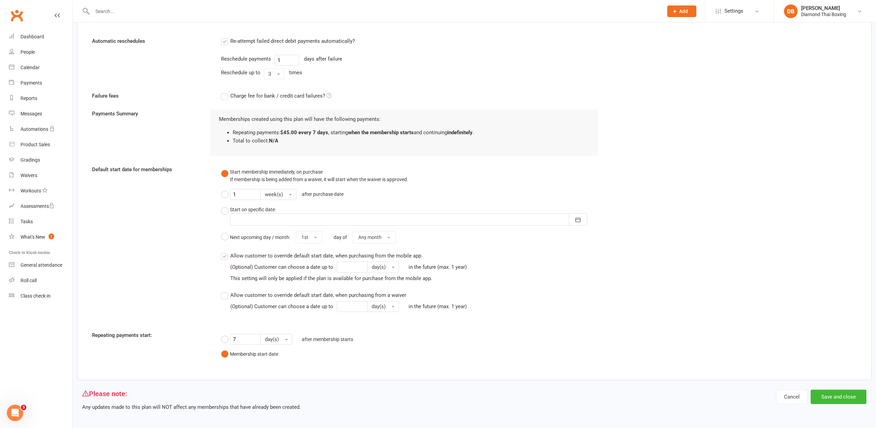
scroll to position [573, 0]
type input "Juniors/Teens unlimited membership"
click at [844, 390] on button "Save and close" at bounding box center [838, 397] width 56 height 14
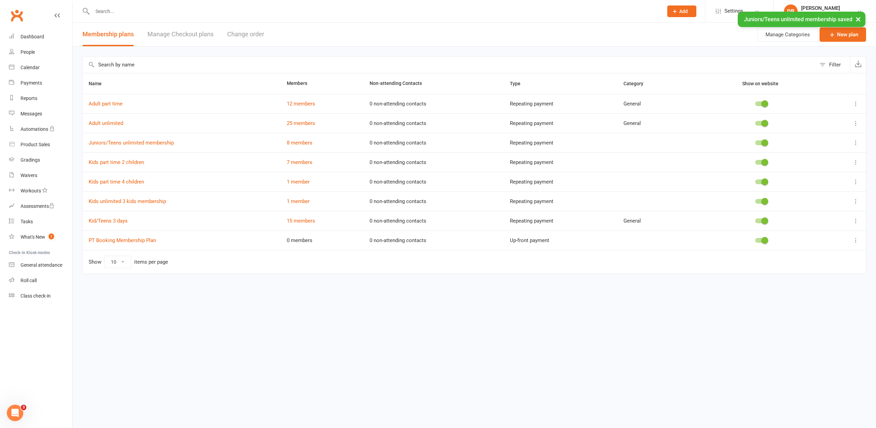
click at [857, 223] on icon at bounding box center [855, 220] width 7 height 7
click at [829, 236] on link "Edit" at bounding box center [825, 234] width 68 height 14
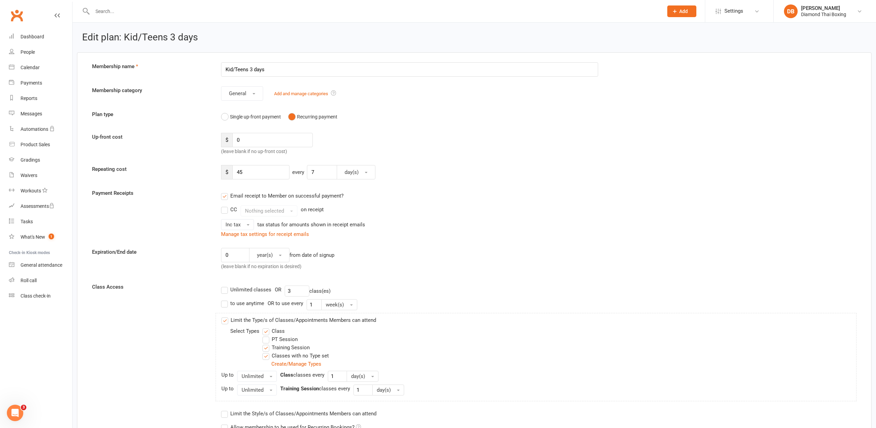
click at [232, 68] on input "Kid/Teens 3 days" at bounding box center [409, 69] width 377 height 14
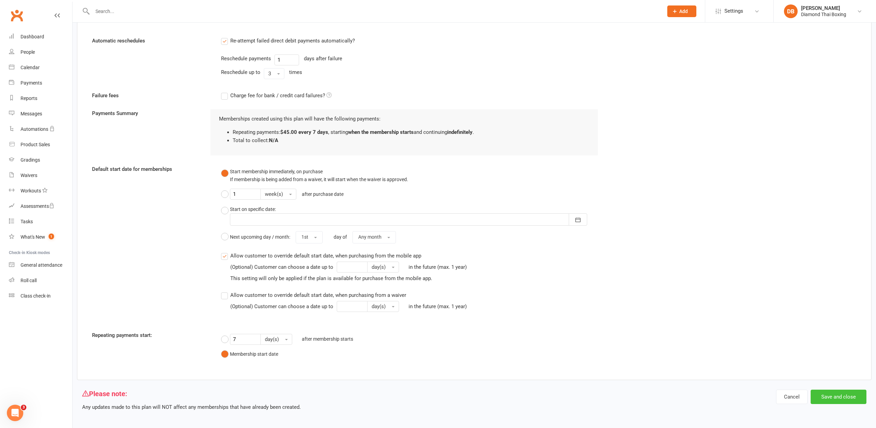
scroll to position [552, 0]
type input "Juniors/Teens 3 days"
click at [845, 390] on button "Save and close" at bounding box center [838, 397] width 56 height 14
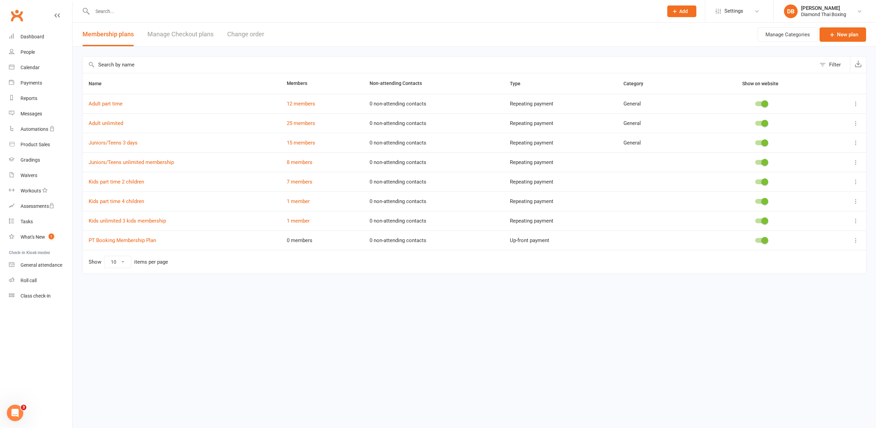
click at [27, 52] on div "People" at bounding box center [28, 51] width 14 height 5
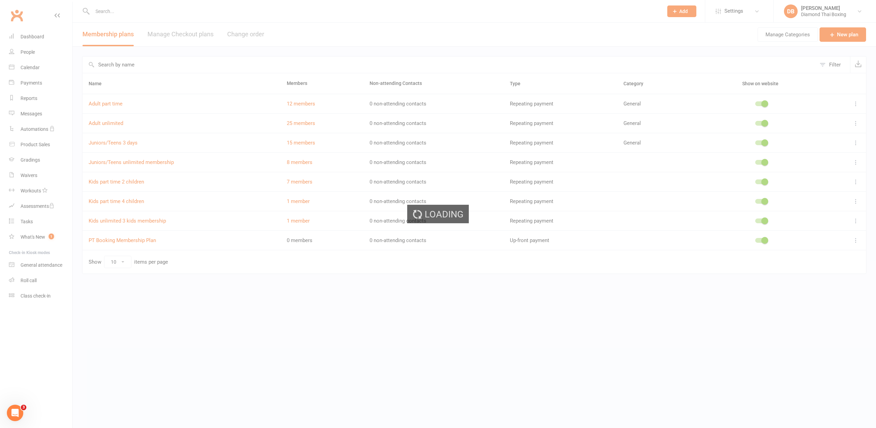
select select "100"
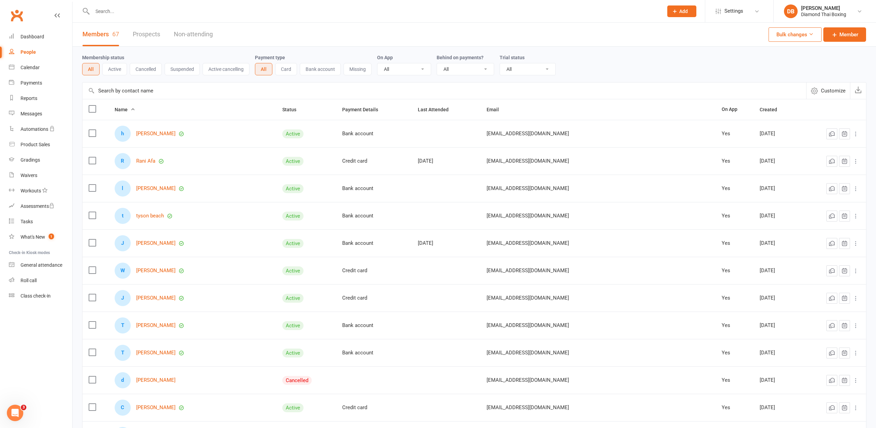
click at [106, 9] on input "text" at bounding box center [374, 11] width 568 height 10
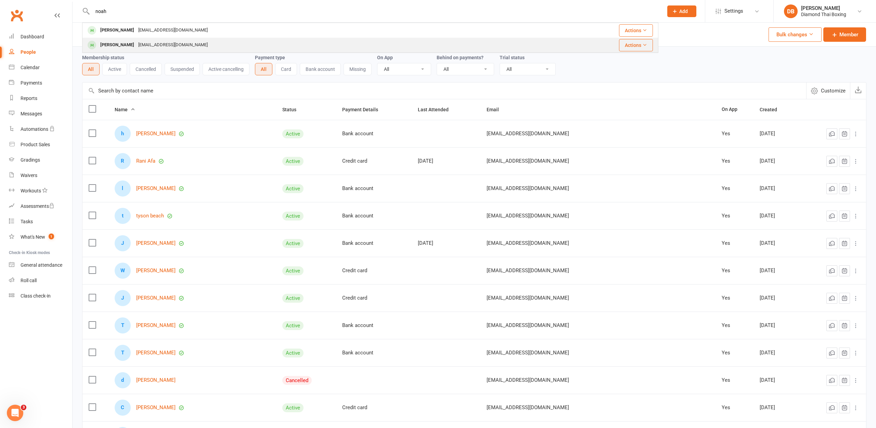
type input "noah"
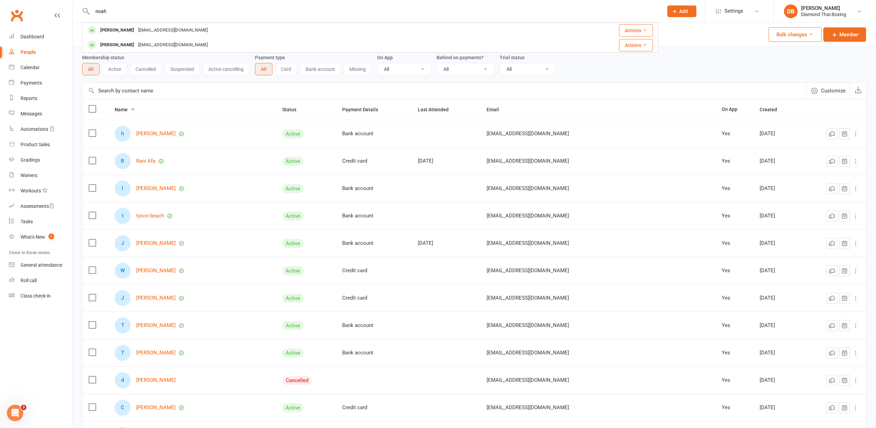
click at [128, 42] on div "[PERSON_NAME]" at bounding box center [117, 45] width 38 height 10
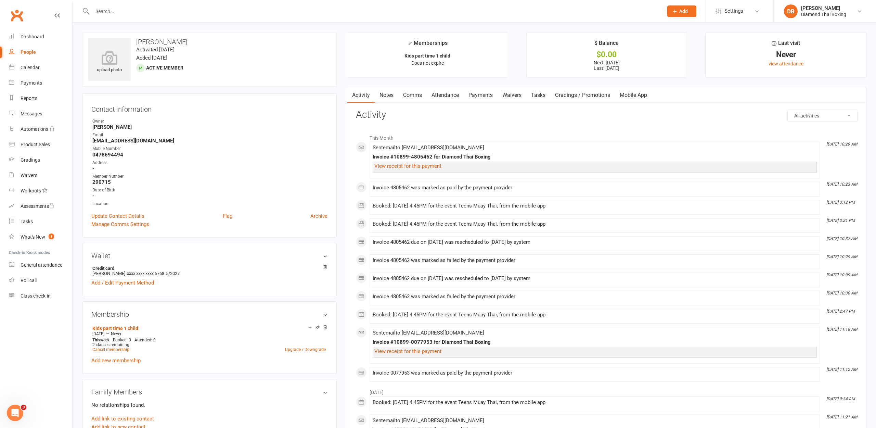
click at [487, 95] on link "Payments" at bounding box center [480, 95] width 34 height 16
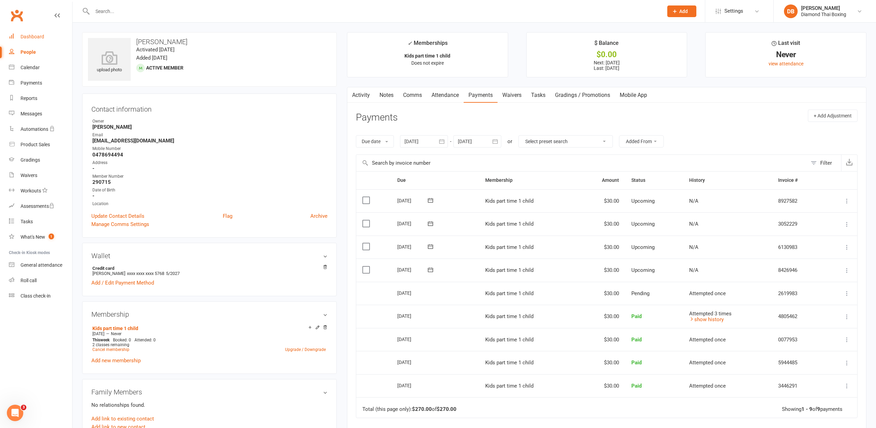
click at [37, 34] on link "Dashboard" at bounding box center [40, 36] width 63 height 15
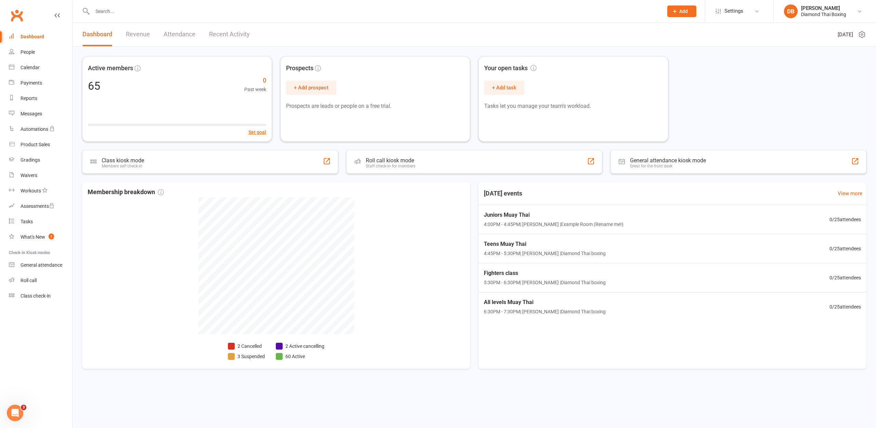
click at [36, 48] on link "People" at bounding box center [40, 51] width 63 height 15
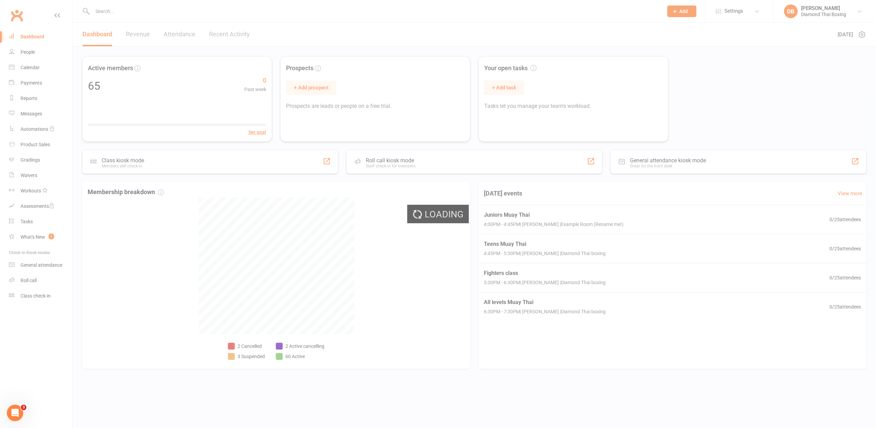
select select "100"
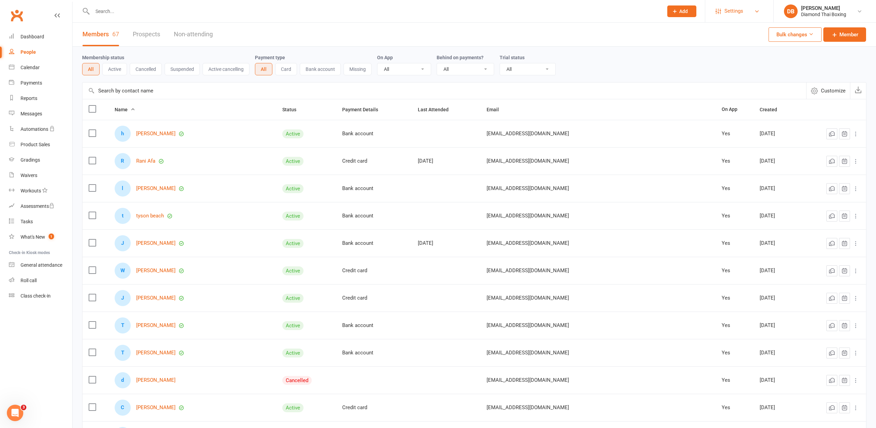
click at [751, 11] on link "Settings" at bounding box center [739, 10] width 48 height 15
click at [739, 34] on link "Membership Plans" at bounding box center [739, 31] width 68 height 16
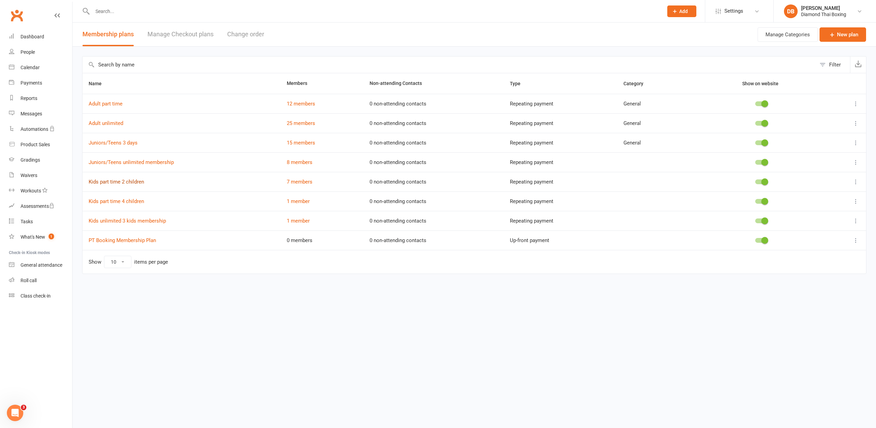
click at [110, 183] on link "Kids part time 2 children" at bounding box center [116, 182] width 55 height 6
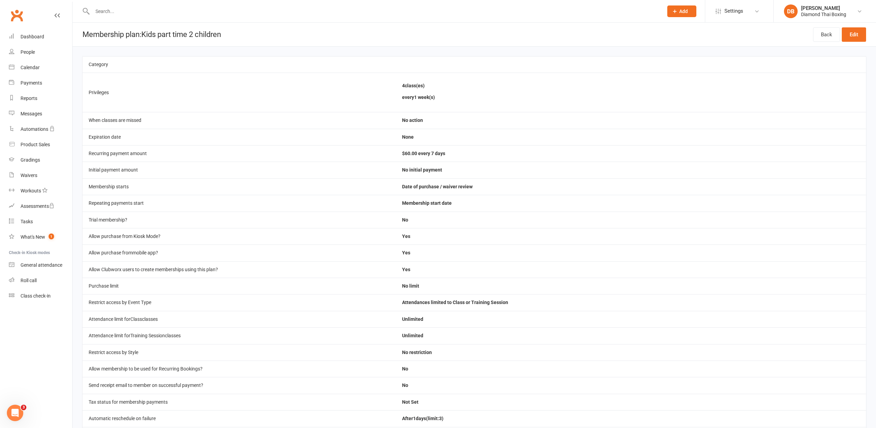
click at [109, 48] on main "Category Privileges 4 class(es) every 1 week(s) When classes are missed No acti…" at bounding box center [474, 261] width 803 height 428
click at [37, 38] on div "Dashboard" at bounding box center [33, 36] width 24 height 5
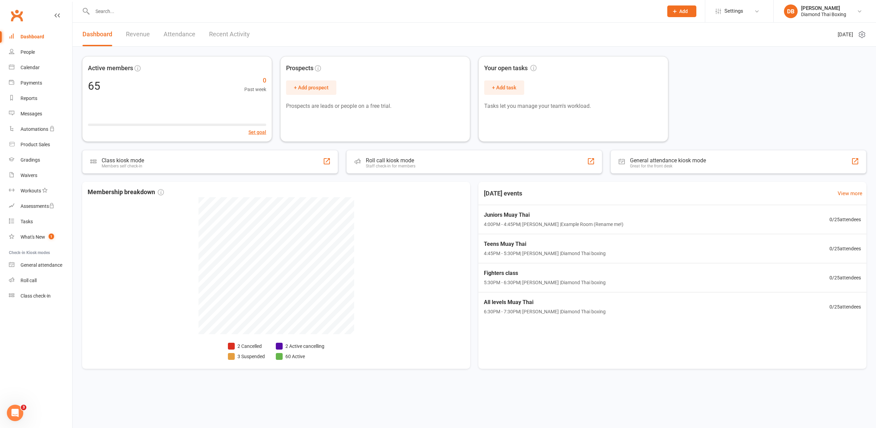
click at [36, 49] on link "People" at bounding box center [40, 51] width 63 height 15
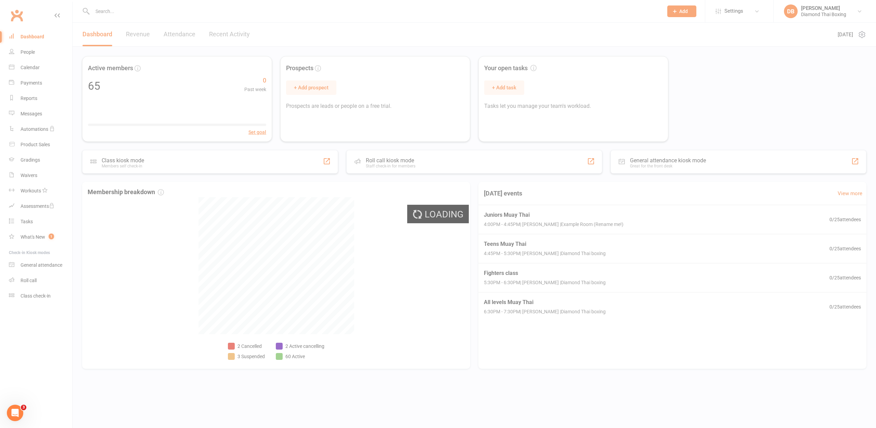
select select "100"
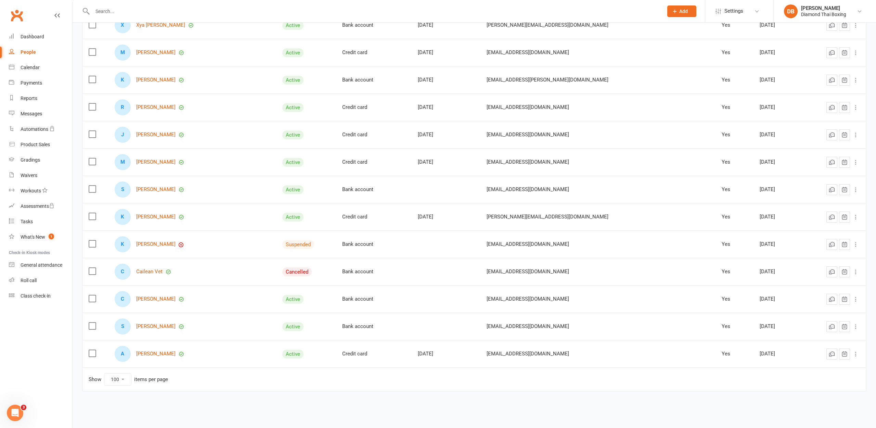
scroll to position [1592, 0]
click at [159, 268] on link "Cailean Vet" at bounding box center [149, 271] width 26 height 6
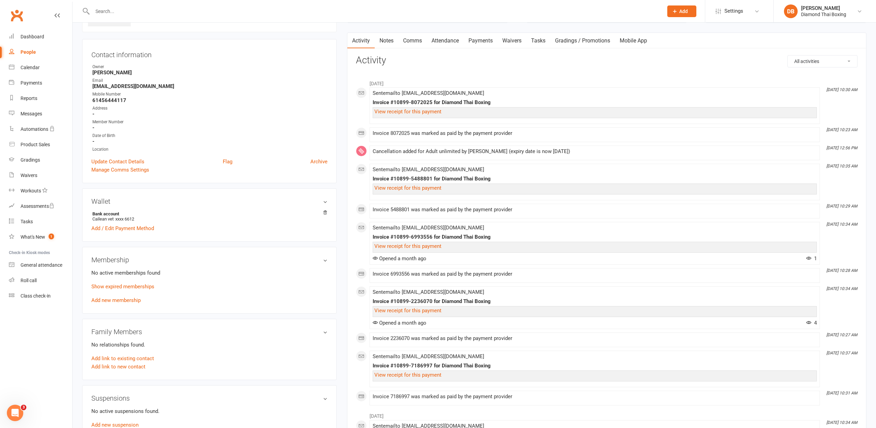
scroll to position [52, 0]
click at [316, 164] on link "Archive" at bounding box center [318, 164] width 17 height 8
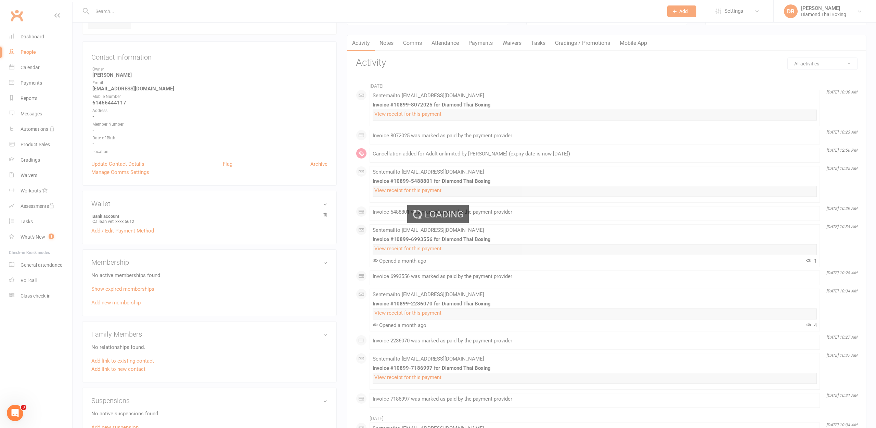
select select "100"
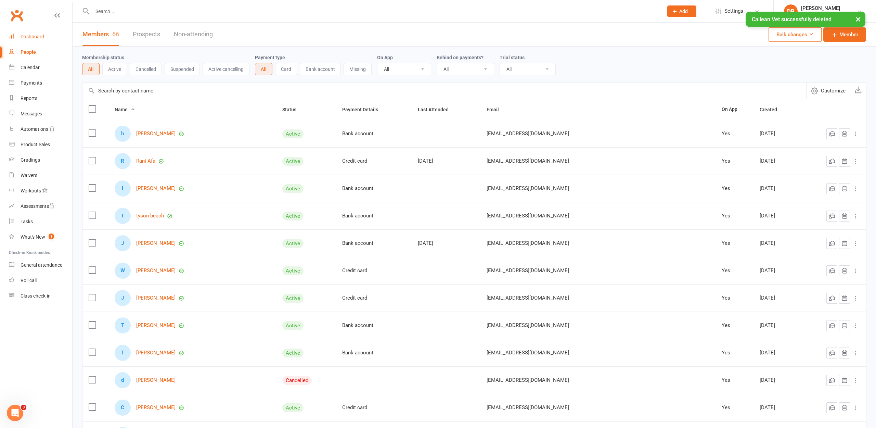
click at [35, 36] on div "Dashboard" at bounding box center [33, 36] width 24 height 5
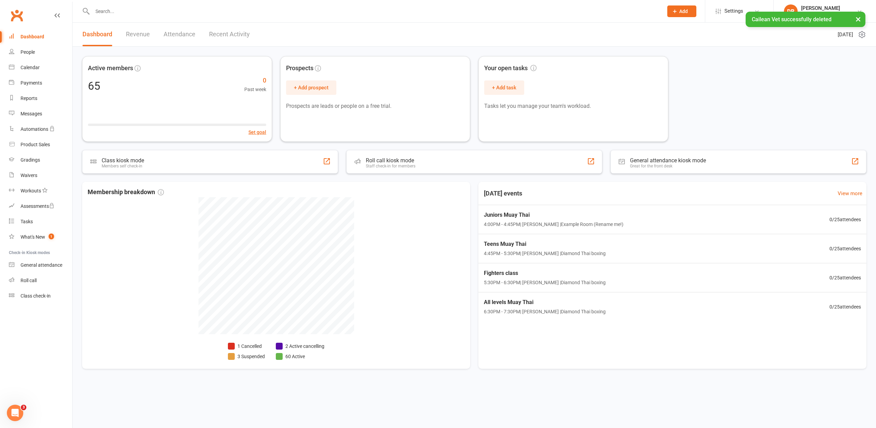
click at [31, 52] on div "People" at bounding box center [28, 51] width 14 height 5
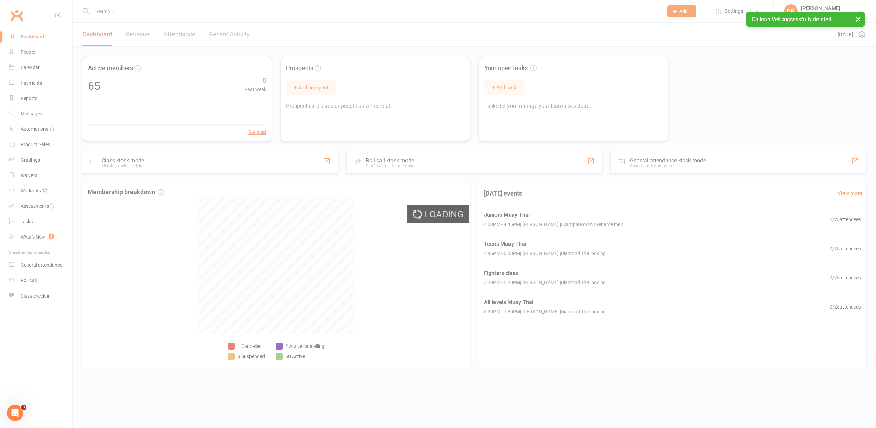
select select "100"
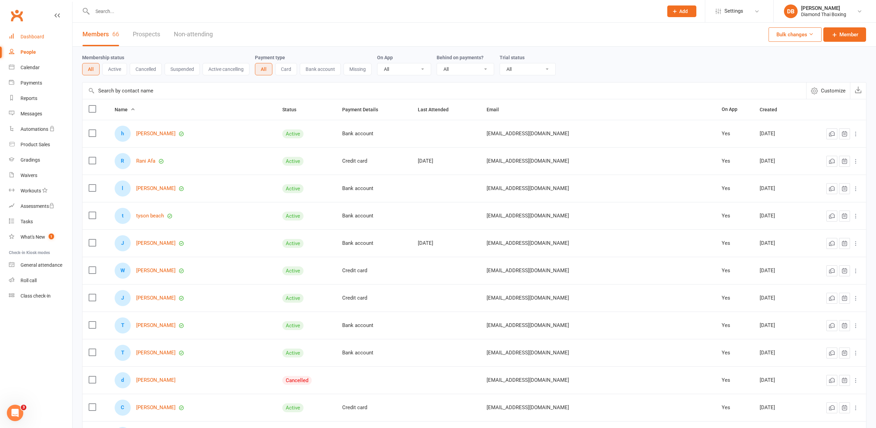
click at [19, 37] on link "Dashboard" at bounding box center [40, 36] width 63 height 15
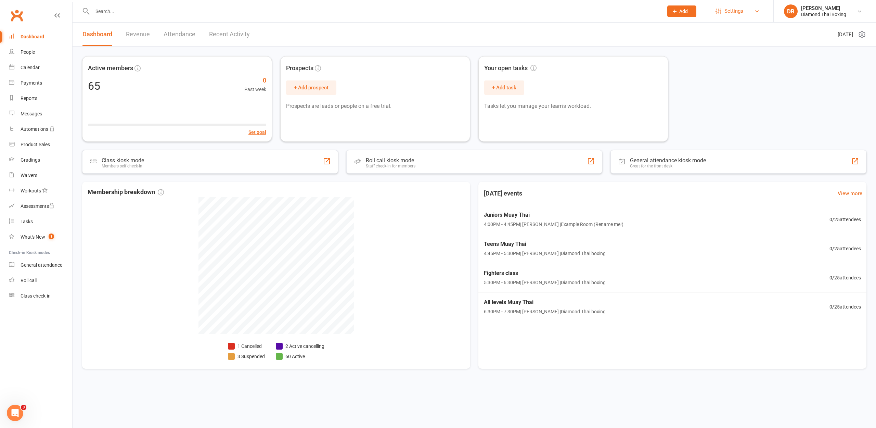
click at [735, 6] on span "Settings" at bounding box center [733, 10] width 19 height 15
click at [747, 33] on link "Membership Plans" at bounding box center [739, 31] width 68 height 16
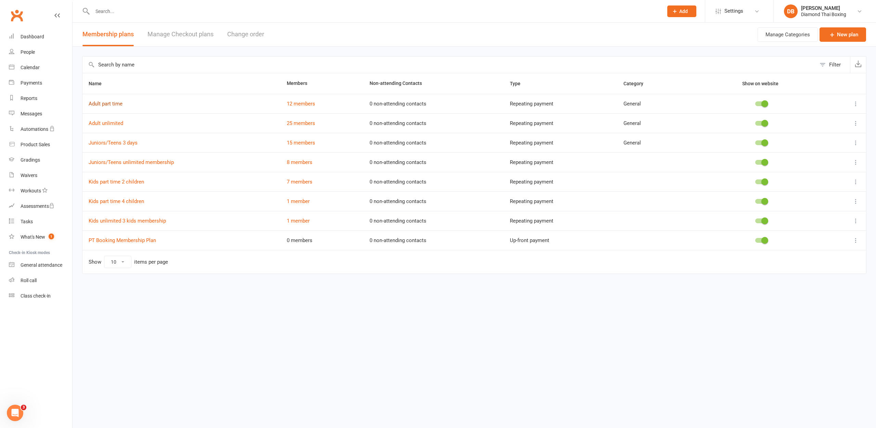
click at [114, 103] on link "Adult part time" at bounding box center [106, 104] width 34 height 6
click at [111, 121] on link "Adult unlimited" at bounding box center [106, 123] width 35 height 6
click at [103, 143] on link "Juniors/Teens 3 days" at bounding box center [113, 143] width 49 height 6
click at [120, 163] on link "Juniors/Teens unlimited membership" at bounding box center [131, 162] width 85 height 6
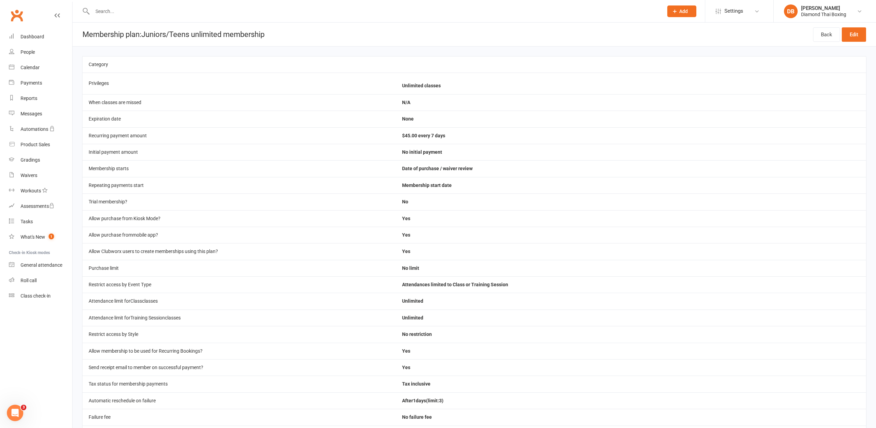
click at [857, 32] on link "Edit" at bounding box center [853, 34] width 24 height 14
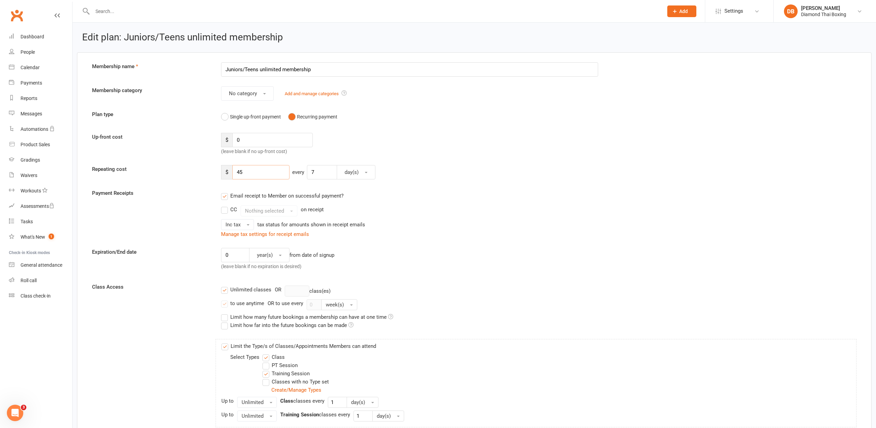
click at [244, 173] on input "45" at bounding box center [260, 172] width 57 height 14
type input "4"
type input "50"
click at [266, 382] on label "Classes with no Type set" at bounding box center [295, 381] width 66 height 8
click at [266, 377] on input "Classes with no Type set" at bounding box center [264, 377] width 4 height 0
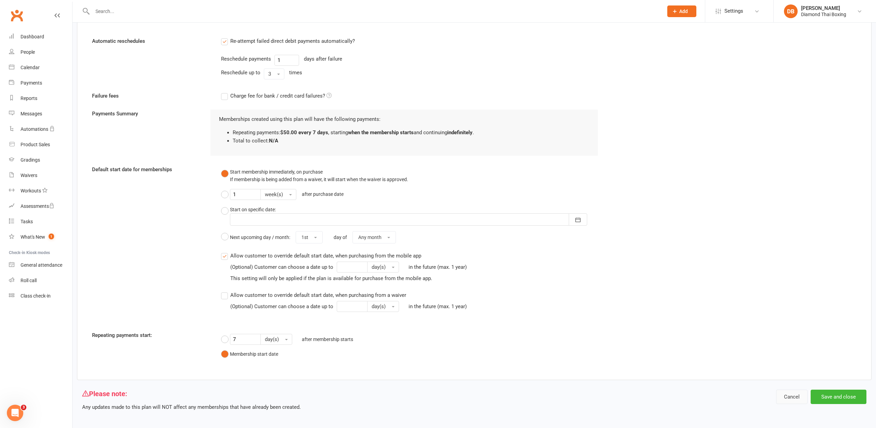
scroll to position [573, 0]
click at [835, 391] on button "Save and close" at bounding box center [838, 397] width 56 height 14
